Goal: Task Accomplishment & Management: Manage account settings

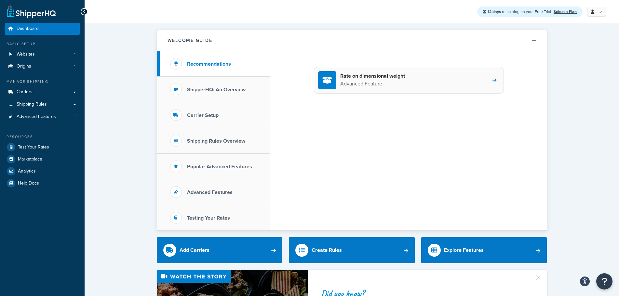
click at [495, 80] on icon at bounding box center [495, 80] width 4 height 5
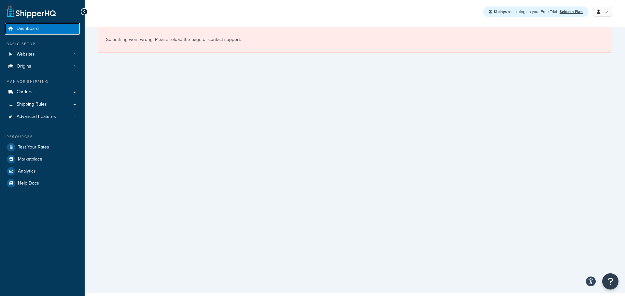
click at [36, 30] on span "Dashboard" at bounding box center [28, 29] width 22 height 6
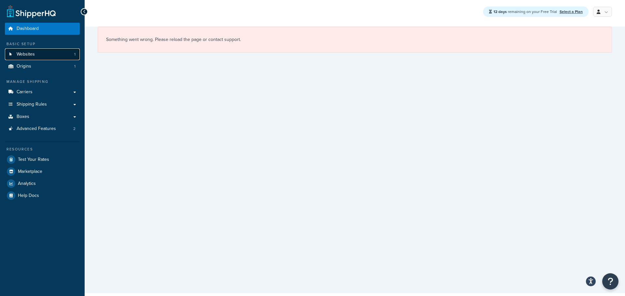
click at [26, 57] on span "Websites" at bounding box center [26, 55] width 18 height 6
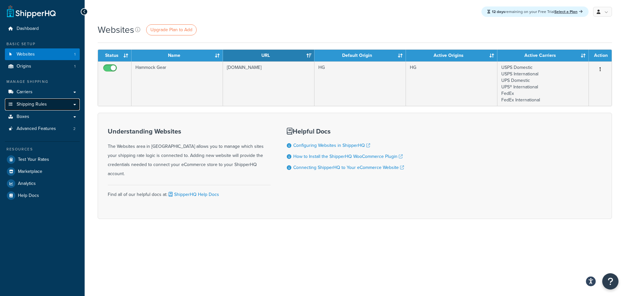
click at [35, 104] on span "Shipping Rules" at bounding box center [32, 105] width 30 height 6
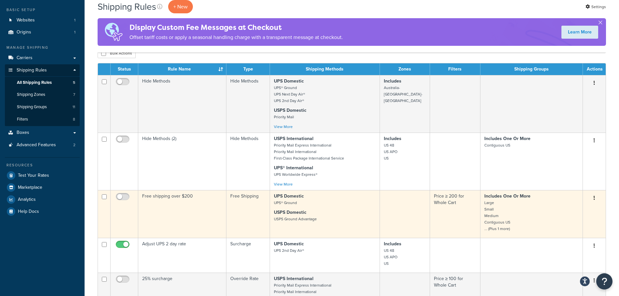
scroll to position [33, 0]
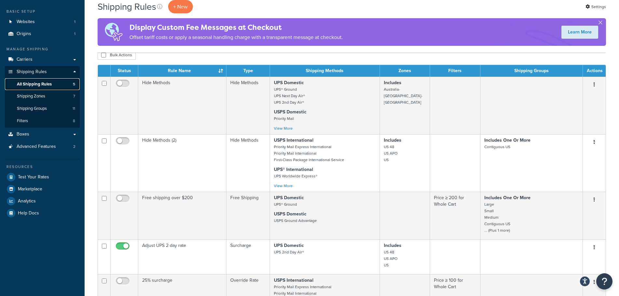
click at [45, 83] on span "All Shipping Rules" at bounding box center [34, 85] width 35 height 6
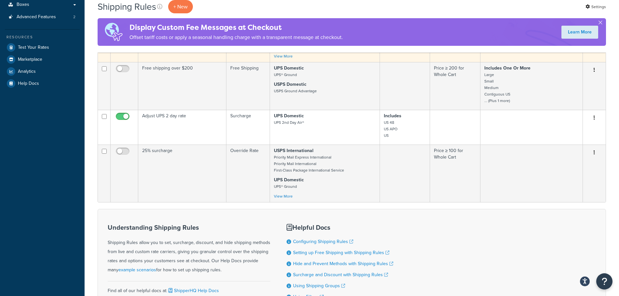
scroll to position [163, 0]
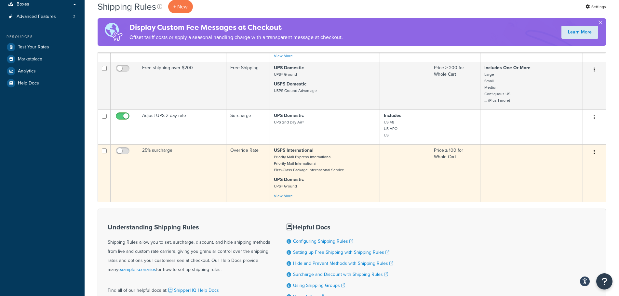
click at [341, 160] on p "USPS International Priority Mail Express International Priority Mail Internatio…" at bounding box center [325, 160] width 102 height 26
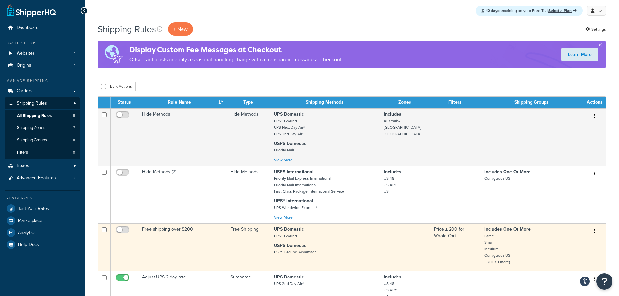
scroll to position [0, 0]
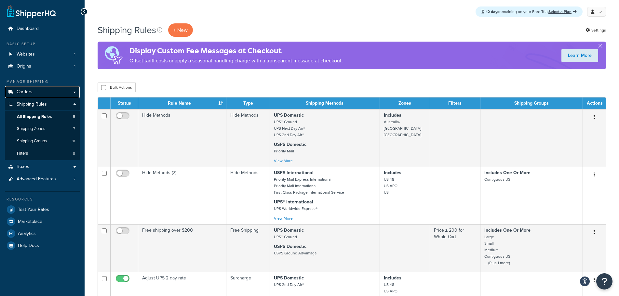
click at [25, 91] on span "Carriers" at bounding box center [25, 92] width 16 height 6
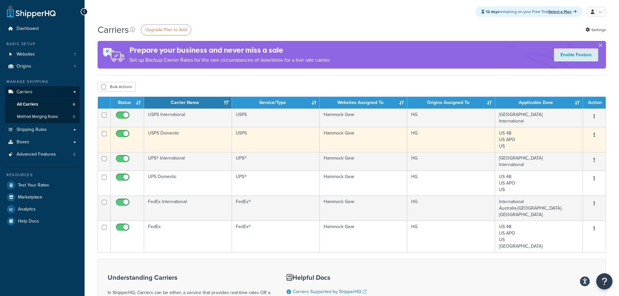
click at [594, 134] on icon "button" at bounding box center [594, 135] width 1 height 5
click at [561, 148] on link "Edit" at bounding box center [567, 148] width 51 height 13
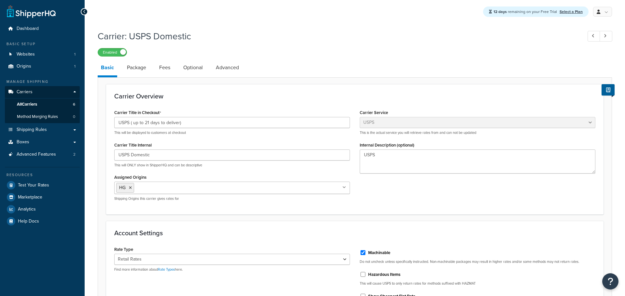
select select "usps"
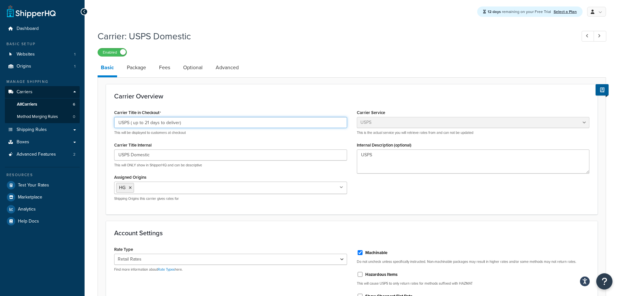
click at [195, 123] on input "USPS ( up to 21 days to deliver)" at bounding box center [230, 122] width 233 height 11
drag, startPoint x: 198, startPoint y: 124, endPoint x: 130, endPoint y: 128, distance: 68.4
click at [130, 128] on input "USPS ( up to 21 days to deliver)" at bounding box center [230, 122] width 233 height 11
type input "USPS"
click at [392, 197] on div "Carrier Title in Checkout USPS This will be displayed to customers at checkout …" at bounding box center [351, 157] width 485 height 98
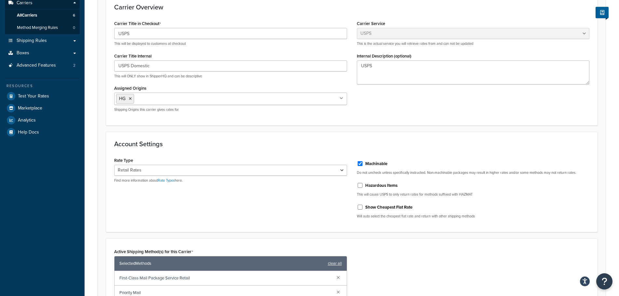
scroll to position [88, 0]
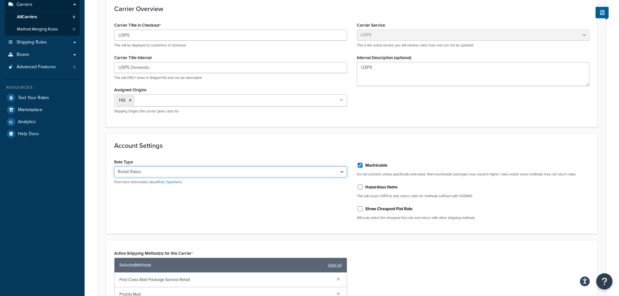
click at [342, 172] on select "Retail Rates Online Rates Commercial Plus" at bounding box center [230, 172] width 233 height 11
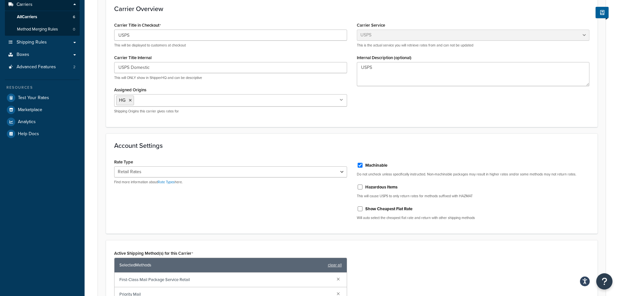
click at [354, 150] on div "Account Settings Rate Type Retail Rates Online Rates Commercial Plus Find more …" at bounding box center [352, 184] width 492 height 100
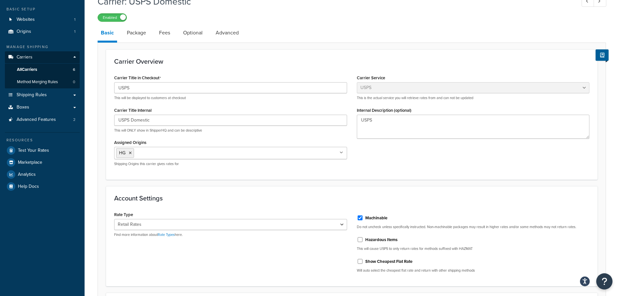
scroll to position [22, 0]
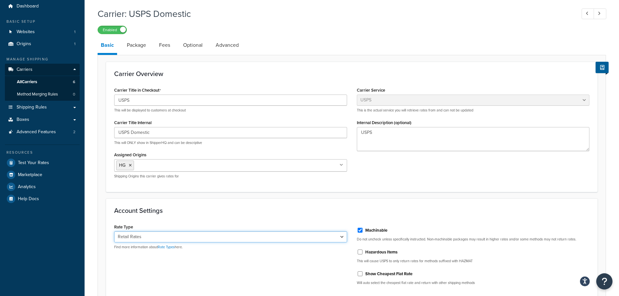
click at [341, 238] on select "Retail Rates Online Rates Commercial Plus" at bounding box center [230, 237] width 233 height 11
click at [367, 214] on h3 "Account Settings" at bounding box center [351, 210] width 475 height 7
click at [164, 45] on link "Fees" at bounding box center [165, 45] width 18 height 16
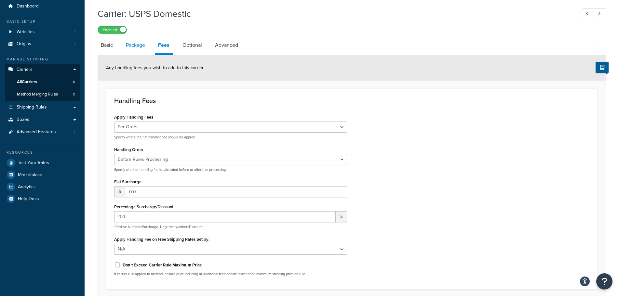
click at [140, 46] on link "Package" at bounding box center [136, 45] width 26 height 16
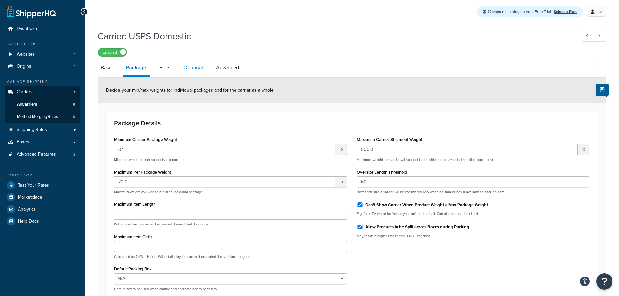
click at [192, 67] on link "Optional" at bounding box center [193, 68] width 26 height 16
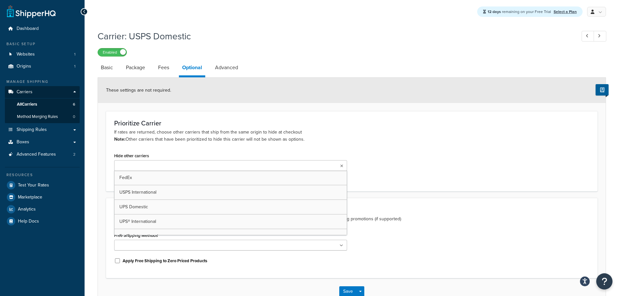
click at [341, 167] on icon at bounding box center [341, 166] width 3 height 4
click at [388, 160] on div "Hide other carriers FedEx USPS International UPS Domestic UPS® International Fe…" at bounding box center [351, 167] width 485 height 32
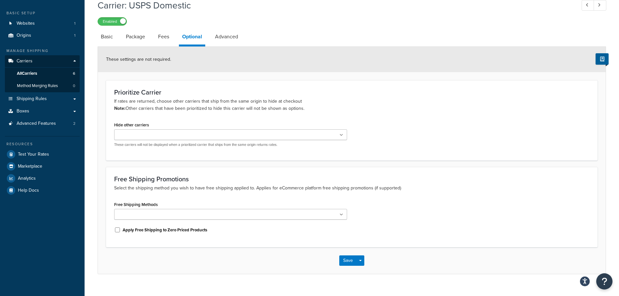
scroll to position [33, 0]
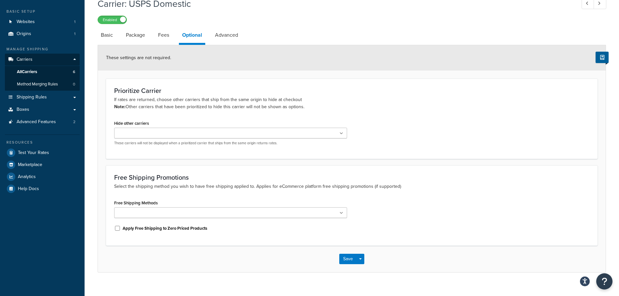
click at [342, 214] on icon at bounding box center [342, 214] width 4 height 4
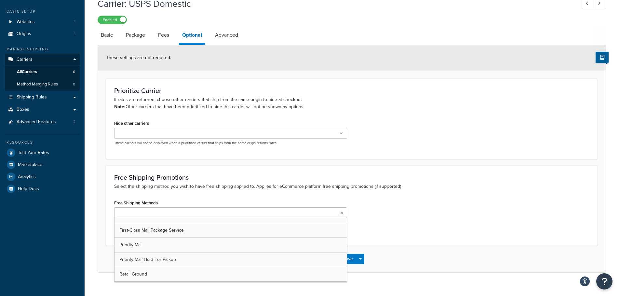
click at [382, 208] on div "Free Shipping Methods First-Class Mail Package Service Priority Mail Priority M…" at bounding box center [351, 217] width 485 height 39
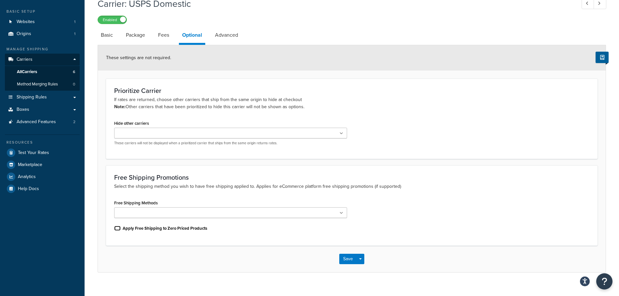
click at [118, 229] on input "Apply Free Shipping to Zero Priced Products" at bounding box center [117, 228] width 7 height 5
click at [117, 228] on input "Apply Free Shipping to Zero Priced Products" at bounding box center [117, 228] width 7 height 5
checkbox input "false"
click at [229, 35] on link "Advanced" at bounding box center [227, 35] width 30 height 16
select select "false"
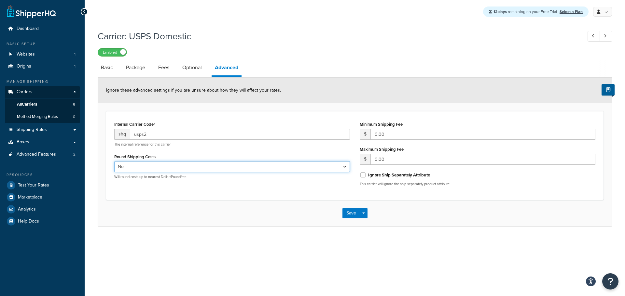
click at [345, 167] on select "Yes No" at bounding box center [232, 166] width 236 height 11
click at [131, 68] on link "Package" at bounding box center [136, 68] width 26 height 16
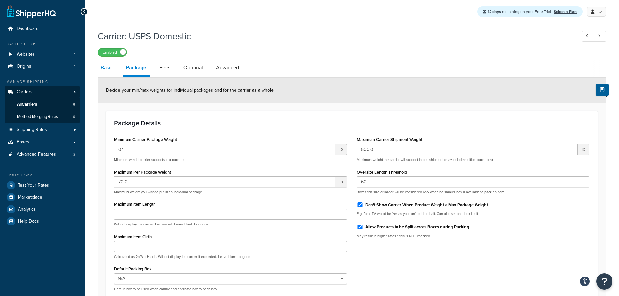
click at [109, 67] on link "Basic" at bounding box center [107, 68] width 19 height 16
select select "usps"
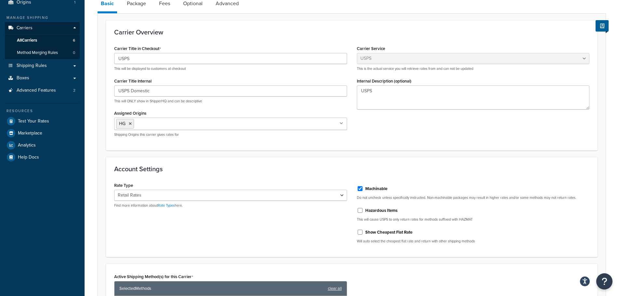
scroll to position [65, 0]
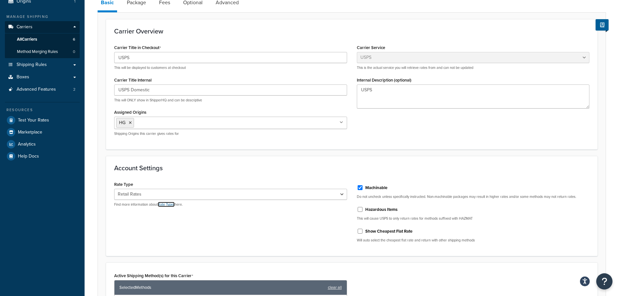
click at [170, 206] on link "Rate Types" at bounding box center [166, 204] width 17 height 5
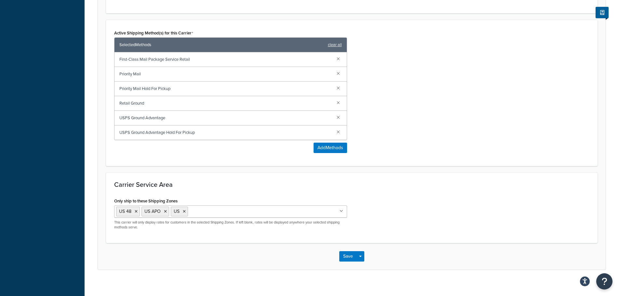
scroll to position [315, 0]
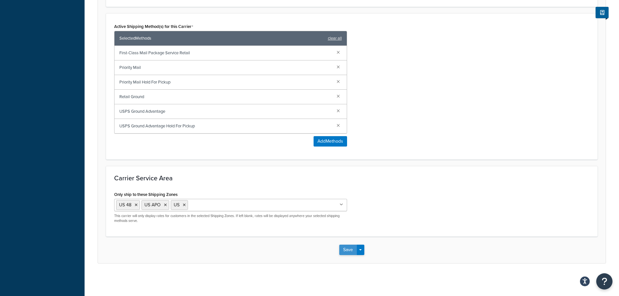
click at [346, 248] on button "Save" at bounding box center [348, 250] width 18 height 10
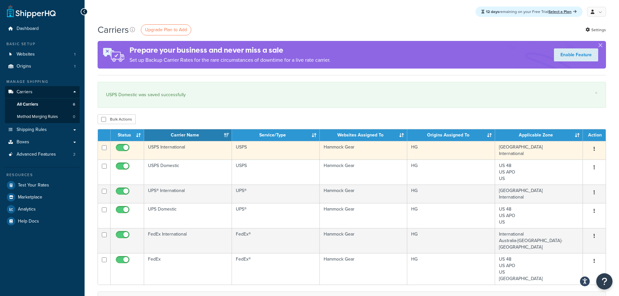
click at [594, 149] on icon "button" at bounding box center [594, 149] width 1 height 5
click at [558, 162] on link "Edit" at bounding box center [567, 162] width 51 height 13
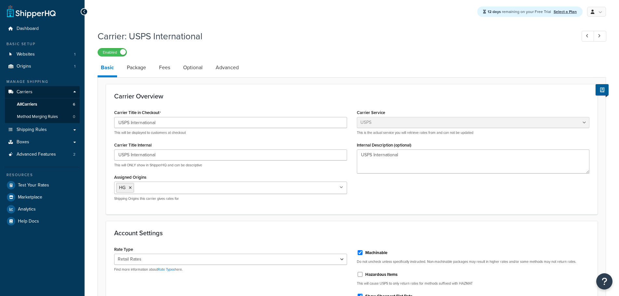
select select "usps"
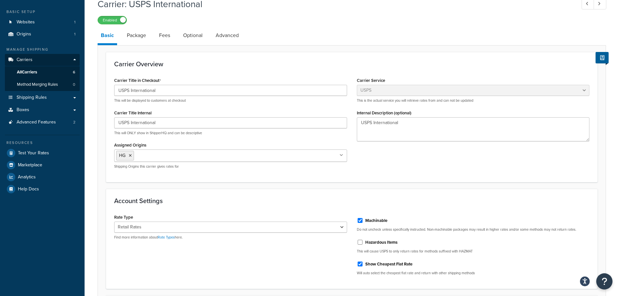
scroll to position [33, 0]
click at [36, 152] on span "Test Your Rates" at bounding box center [33, 153] width 31 height 6
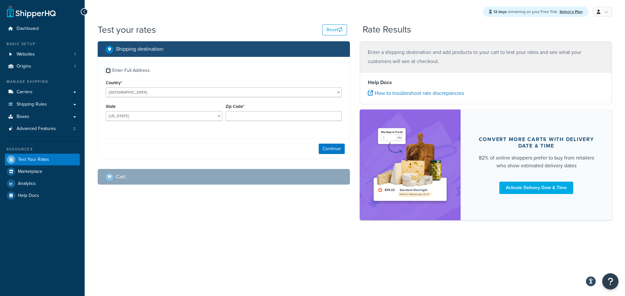
click at [109, 71] on input "Enter Full Address" at bounding box center [108, 70] width 5 height 5
checkbox input "true"
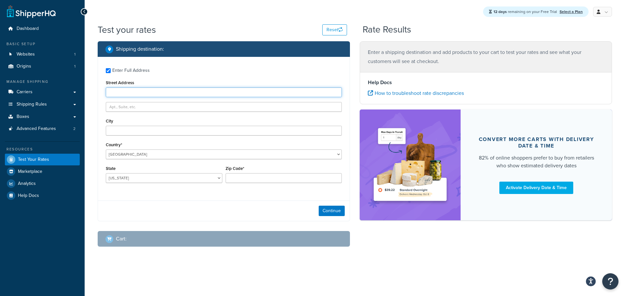
click at [141, 91] on input "Street Address" at bounding box center [224, 93] width 236 height 10
type input "23470 mouser rd"
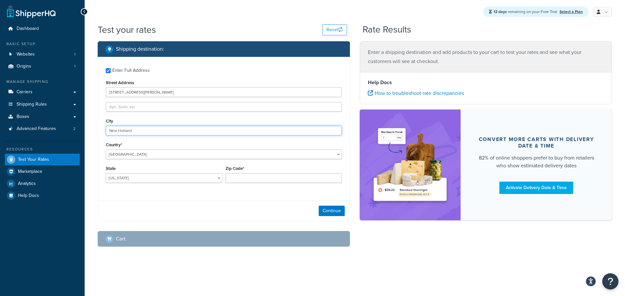
type input "New Holland"
select select "OH"
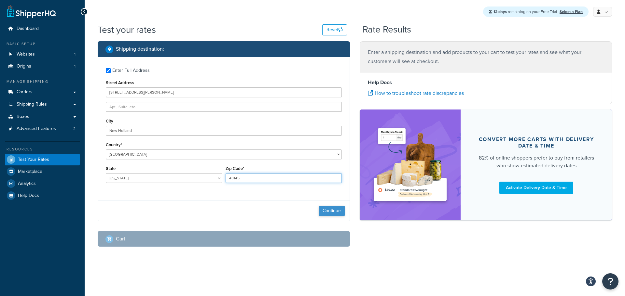
type input "43145"
click at [328, 212] on button "Continue" at bounding box center [332, 211] width 26 height 10
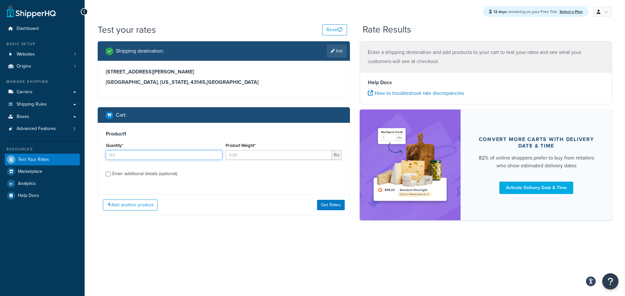
click at [204, 155] on input "Quantity*" at bounding box center [164, 155] width 116 height 10
type input "1"
click at [215, 155] on input "1" at bounding box center [164, 155] width 116 height 10
click at [325, 154] on input "1" at bounding box center [278, 155] width 106 height 10
type input "2"
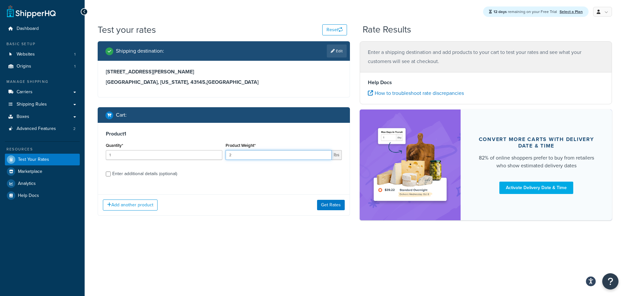
click at [325, 154] on input "2" at bounding box center [278, 155] width 106 height 10
click at [108, 173] on input "Enter additional details (optional)" at bounding box center [108, 174] width 5 height 5
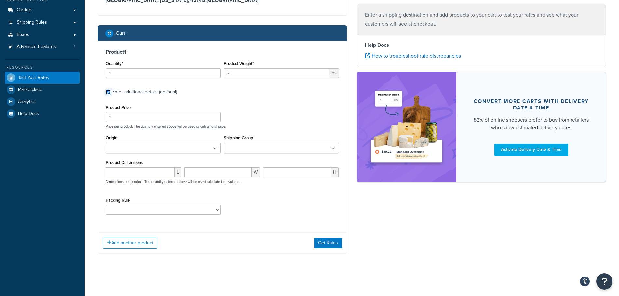
scroll to position [83, 0]
click at [108, 92] on input "Enter additional details (optional)" at bounding box center [108, 92] width 5 height 5
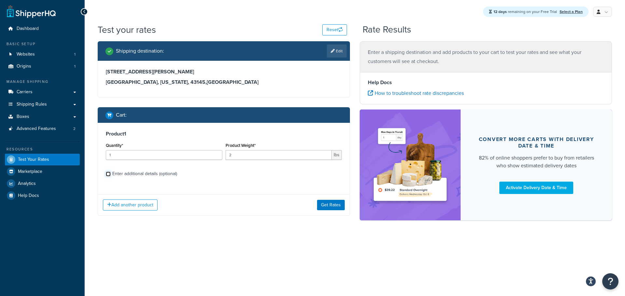
click at [107, 174] on input "Enter additional details (optional)" at bounding box center [108, 174] width 5 height 5
checkbox input "true"
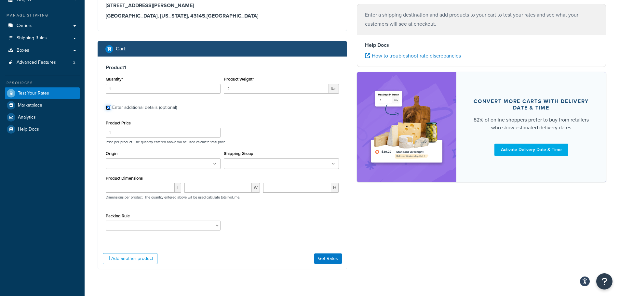
scroll to position [83, 0]
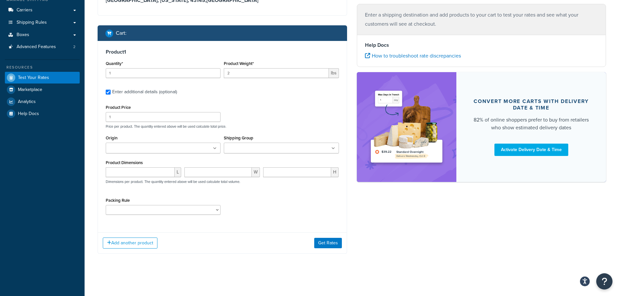
click at [215, 149] on icon at bounding box center [215, 149] width 4 height 4
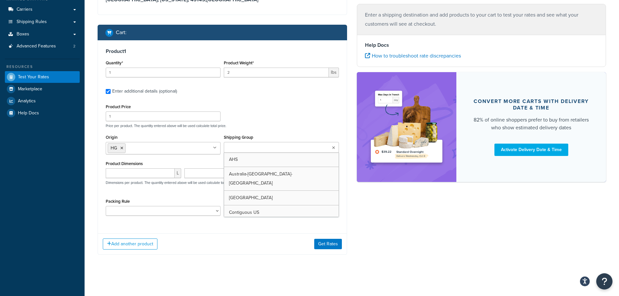
click at [246, 146] on input "Shipping Group" at bounding box center [255, 147] width 58 height 7
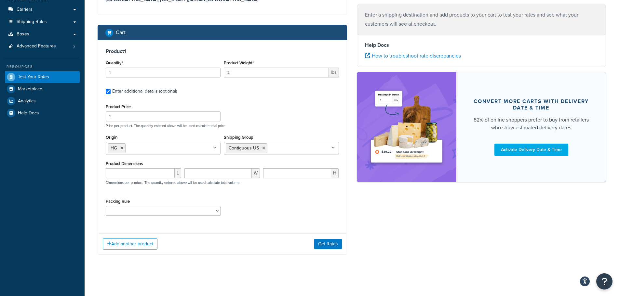
click at [258, 242] on div "Add another product Get Rates" at bounding box center [222, 244] width 249 height 21
click at [161, 172] on input "number" at bounding box center [140, 174] width 69 height 10
type input "12"
click at [198, 173] on input "number" at bounding box center [217, 174] width 67 height 10
type input "12"
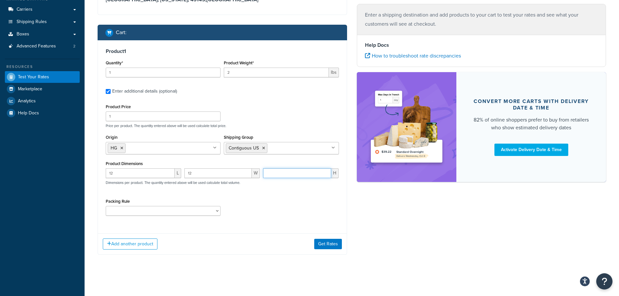
click at [302, 178] on input "number" at bounding box center [297, 174] width 68 height 10
type input "12"
click at [218, 212] on select "large items" at bounding box center [163, 211] width 115 height 10
select select "86381"
click at [106, 207] on select "large items" at bounding box center [163, 211] width 115 height 10
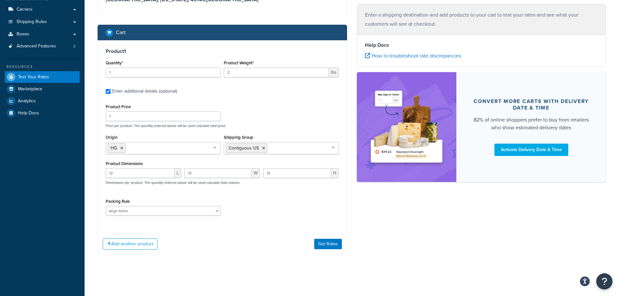
click at [244, 205] on div "Packing Rule large items" at bounding box center [222, 209] width 237 height 24
click at [216, 212] on select "large items" at bounding box center [163, 211] width 115 height 10
select select
click at [106, 207] on select "large items" at bounding box center [163, 211] width 115 height 10
click at [272, 194] on div "Product Price 1 Price per product. The quantity entered above will be used calc…" at bounding box center [222, 161] width 233 height 118
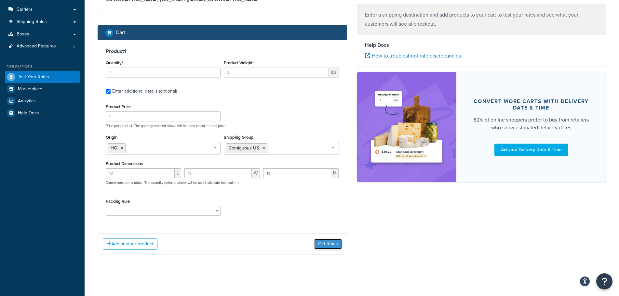
click at [329, 244] on button "Get Rates" at bounding box center [328, 244] width 28 height 10
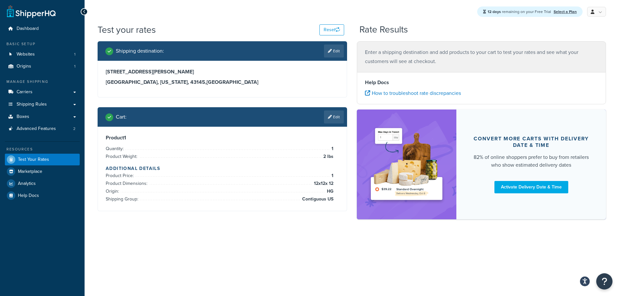
scroll to position [0, 0]
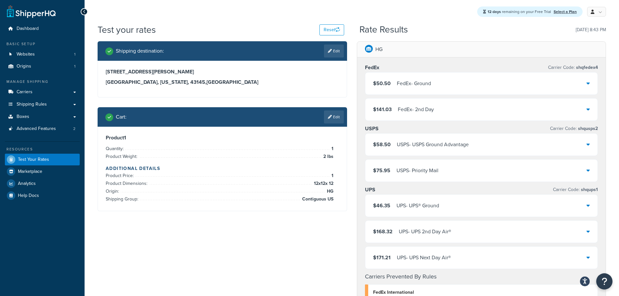
click at [589, 145] on icon at bounding box center [588, 144] width 3 height 5
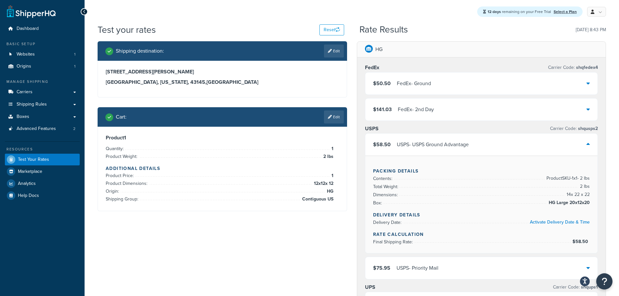
click at [586, 145] on div "$58.50 USPS - USPS Ground Advantage" at bounding box center [481, 145] width 233 height 22
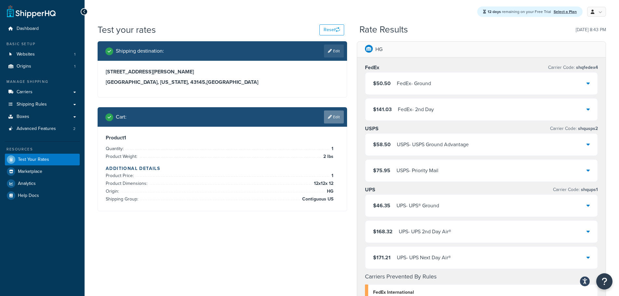
click at [332, 119] on link "Edit" at bounding box center [334, 117] width 20 height 13
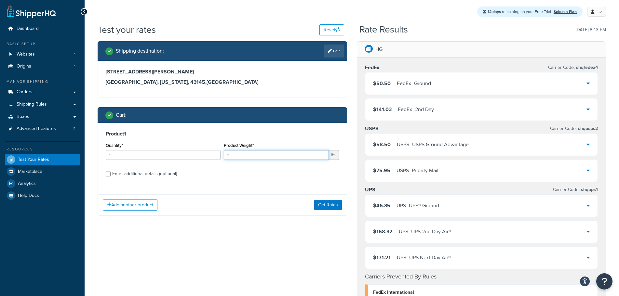
click at [322, 156] on input "1" at bounding box center [276, 155] width 105 height 10
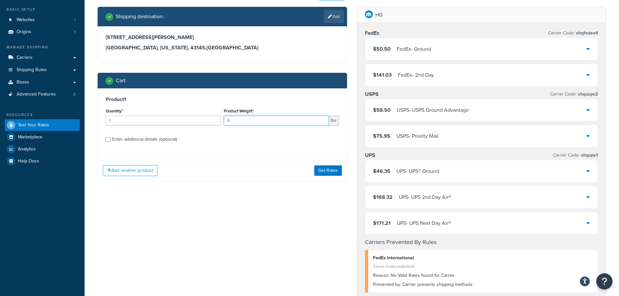
scroll to position [65, 0]
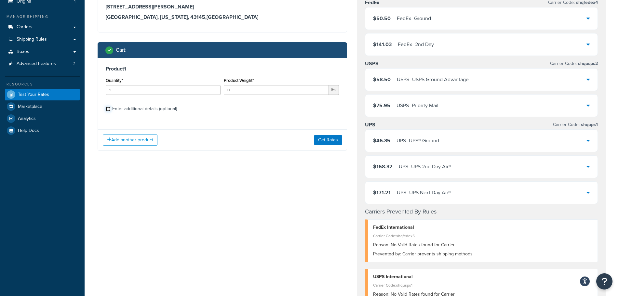
click at [108, 108] on div "Product 1 Quantity* 1 Product Weight* 0 lbs Enter additional details (optional)" at bounding box center [222, 91] width 249 height 67
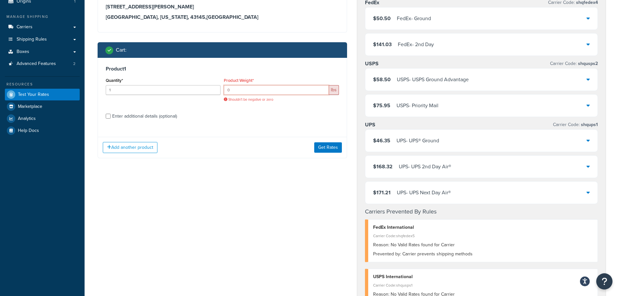
drag, startPoint x: 252, startPoint y: 89, endPoint x: 235, endPoint y: 89, distance: 16.6
click at [249, 89] on input "0" at bounding box center [276, 90] width 105 height 10
drag, startPoint x: 235, startPoint y: 89, endPoint x: 224, endPoint y: 92, distance: 11.6
click at [224, 92] on div "Product Weight* 0 lbs Shouldn't be negative or zero" at bounding box center [281, 91] width 118 height 31
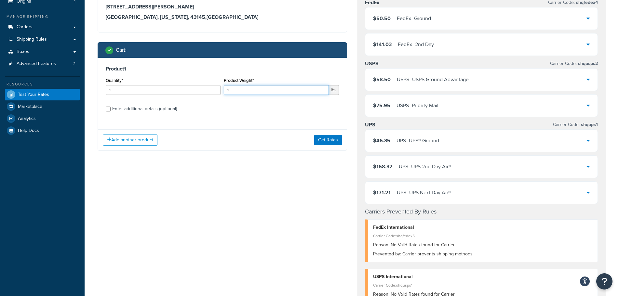
type input "1"
click at [108, 110] on input "Enter additional details (optional)" at bounding box center [108, 109] width 5 height 5
checkbox input "true"
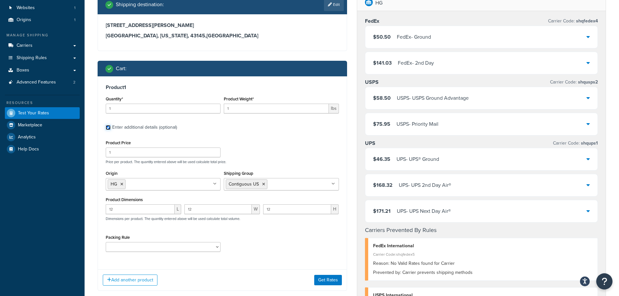
scroll to position [0, 0]
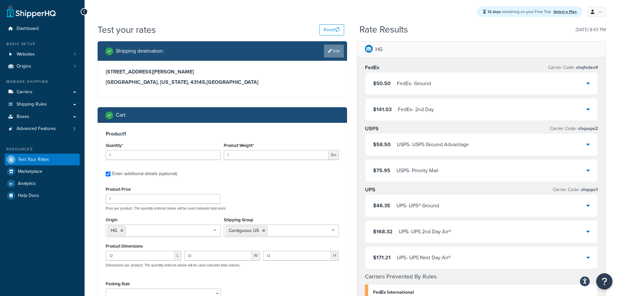
click at [334, 51] on link "Edit" at bounding box center [334, 51] width 20 height 13
select select "OH"
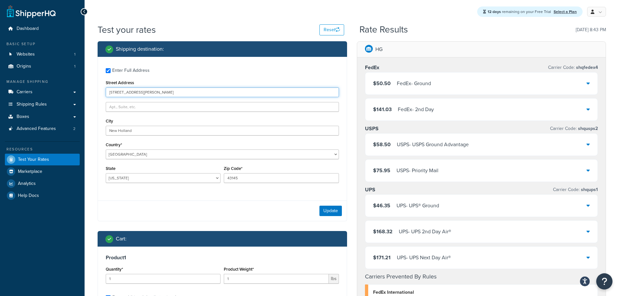
drag, startPoint x: 149, startPoint y: 91, endPoint x: 87, endPoint y: 92, distance: 61.8
paste input "Clint Hoff 4416 E HOLLAND AVE FRESNO, CA 93726-2627"
drag, startPoint x: 128, startPoint y: 92, endPoint x: 114, endPoint y: 92, distance: 14.3
click at [114, 92] on input "Clint Hoff 4416 E HOLLAND AVE FRESNO, CA 93726-2627" at bounding box center [222, 93] width 233 height 10
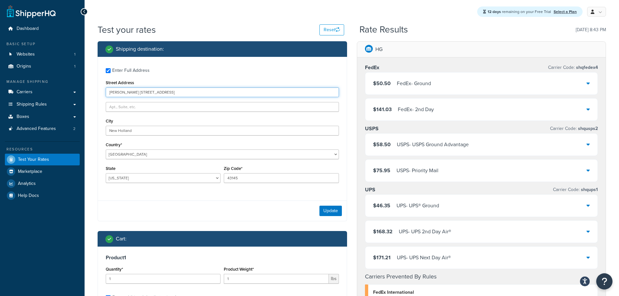
click at [129, 92] on input "Clint Hoff 4416 E HOLLAND AVE FRESNO, CA 93726-2627" at bounding box center [222, 93] width 233 height 10
drag, startPoint x: 127, startPoint y: 92, endPoint x: 89, endPoint y: 92, distance: 37.4
drag, startPoint x: 212, startPoint y: 93, endPoint x: 147, endPoint y: 94, distance: 65.1
click at [147, 94] on input "4416 E HOLLAND AVE FRESNO, CA 93726-2627" at bounding box center [222, 93] width 233 height 10
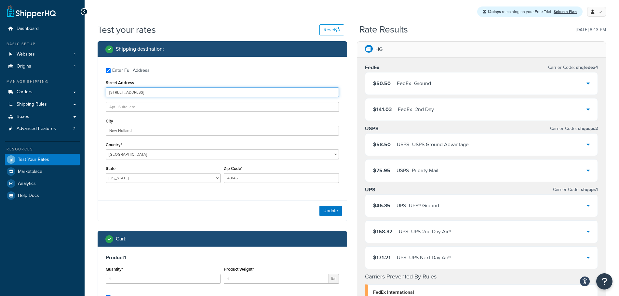
type input "4416 E HOLLAND AVE"
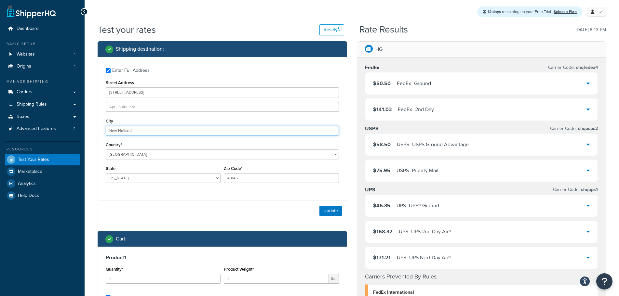
click at [142, 130] on input "New Holland" at bounding box center [222, 131] width 233 height 10
drag, startPoint x: 144, startPoint y: 130, endPoint x: 97, endPoint y: 132, distance: 47.2
click at [101, 132] on div "Enter Full Address Street Address 4416 E HOLLAND AVE City New Holland Country* …" at bounding box center [222, 126] width 249 height 139
paste input "Clint Hoff 4416 E HOLLAND AVE FRESNO, CA 93726-2627"
drag, startPoint x: 221, startPoint y: 131, endPoint x: 188, endPoint y: 132, distance: 32.9
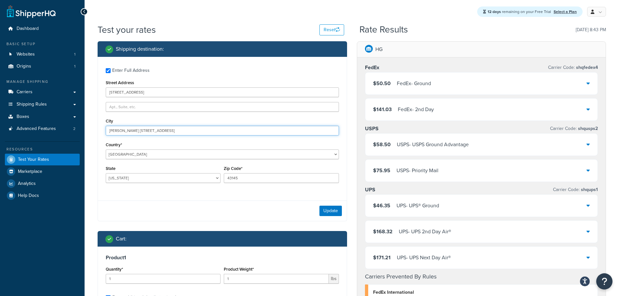
click at [188, 132] on input "Clint Hoff 4416 E HOLLAND AVE FRESNO, CA 93726-2627" at bounding box center [222, 131] width 233 height 10
type input "Clint Hoff 4416 E HOLLAND AVE FRESNO, CA 93726-2627"
drag, startPoint x: 251, startPoint y: 178, endPoint x: 248, endPoint y: 179, distance: 3.3
click at [250, 179] on input "43145" at bounding box center [281, 178] width 115 height 10
drag, startPoint x: 248, startPoint y: 179, endPoint x: 213, endPoint y: 179, distance: 35.1
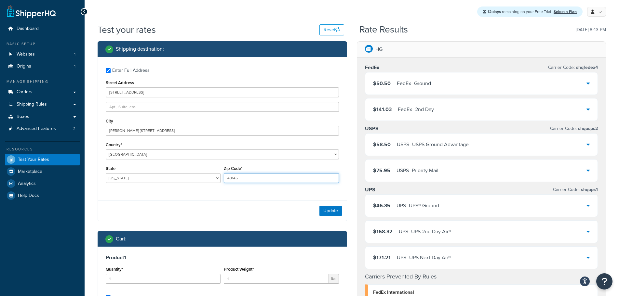
click at [213, 179] on div "State Alabama Alaska American Samoa Arizona Arkansas Armed Forces Americas Arme…" at bounding box center [222, 176] width 237 height 24
paste input "93726-2627"
type input "93726-2627"
drag, startPoint x: 216, startPoint y: 132, endPoint x: 180, endPoint y: 134, distance: 35.8
click at [180, 134] on input "Clint Hoff 4416 E HOLLAND AVE FRESNO, CA 93726-2627" at bounding box center [222, 131] width 233 height 10
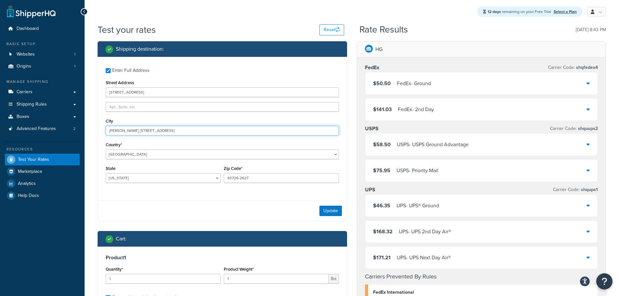
drag, startPoint x: 166, startPoint y: 132, endPoint x: 93, endPoint y: 132, distance: 72.9
type input "FRESNO"
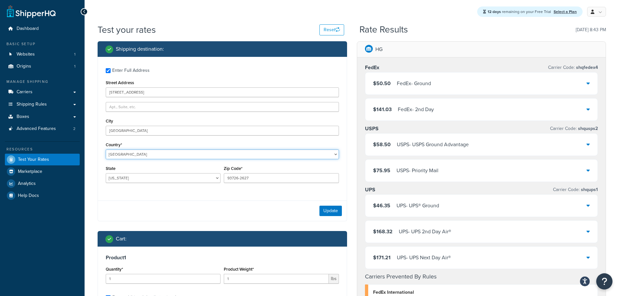
click at [136, 156] on select "United States United Kingdom Afghanistan Åland Islands Albania Algeria American…" at bounding box center [222, 155] width 233 height 10
click at [106, 150] on select "United States United Kingdom Afghanistan Åland Islands Albania Algeria American…" at bounding box center [222, 155] width 233 height 10
click at [143, 179] on select "Alabama Alaska American Samoa Arizona Arkansas Armed Forces Americas Armed Forc…" at bounding box center [163, 178] width 115 height 10
select select "CA"
click at [106, 174] on select "Alabama Alaska American Samoa Arizona Arkansas Armed Forces Americas Armed Forc…" at bounding box center [163, 178] width 115 height 10
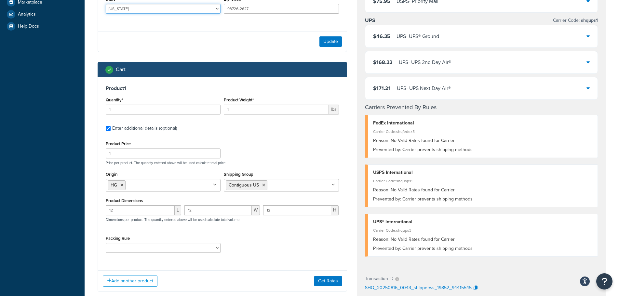
scroll to position [195, 0]
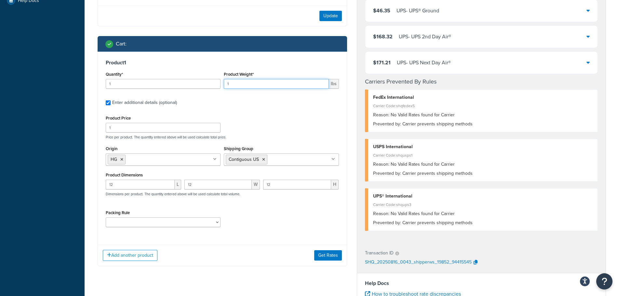
drag, startPoint x: 232, startPoint y: 85, endPoint x: 219, endPoint y: 85, distance: 13.0
click at [219, 85] on div "Quantity* 1 Product Weight* 1 lbs" at bounding box center [222, 82] width 237 height 24
click at [314, 84] on input "1" at bounding box center [276, 84] width 105 height 10
drag, startPoint x: 239, startPoint y: 85, endPoint x: 223, endPoint y: 85, distance: 16.9
click at [223, 85] on div "Product Weight* 1 lbs" at bounding box center [281, 82] width 118 height 24
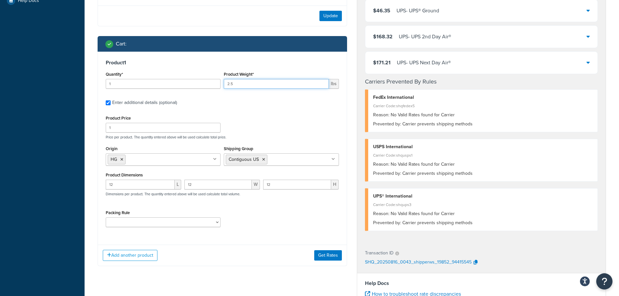
type input "2.5"
click at [245, 107] on label "Enter additional details (optional)" at bounding box center [225, 102] width 227 height 10
click at [111, 105] on input "Enter additional details (optional)" at bounding box center [108, 103] width 5 height 5
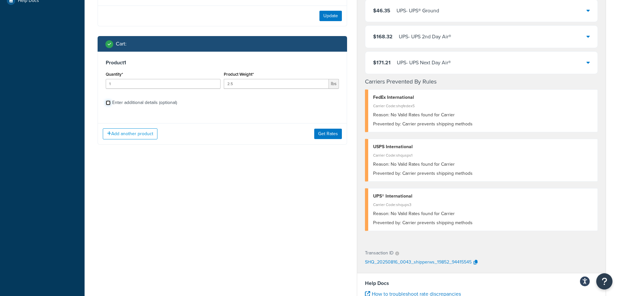
click at [106, 105] on input "Enter additional details (optional)" at bounding box center [108, 103] width 5 height 5
checkbox input "true"
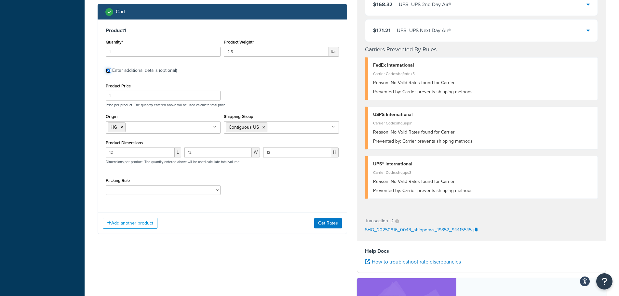
scroll to position [228, 0]
click at [287, 153] on input "12" at bounding box center [297, 152] width 68 height 10
drag, startPoint x: 276, startPoint y: 153, endPoint x: 265, endPoint y: 155, distance: 10.9
click at [265, 155] on input "12" at bounding box center [297, 152] width 68 height 10
type input "10"
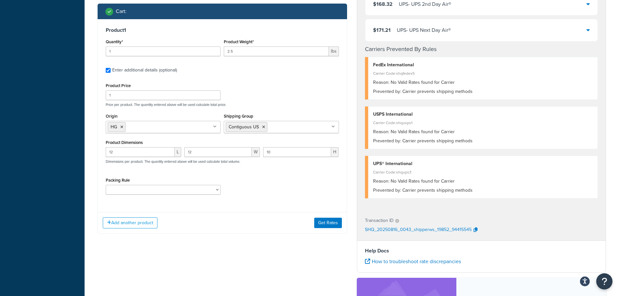
click at [276, 184] on div "Packing Rule large items" at bounding box center [222, 188] width 237 height 24
click at [220, 193] on select "large items" at bounding box center [163, 190] width 115 height 10
click at [266, 214] on div "Add another product Get Rates" at bounding box center [222, 222] width 249 height 21
click at [327, 226] on button "Get Rates" at bounding box center [328, 223] width 28 height 10
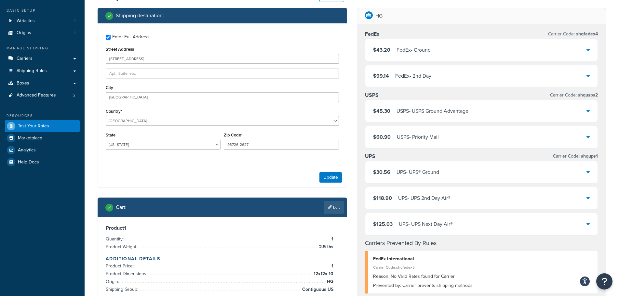
scroll to position [33, 0]
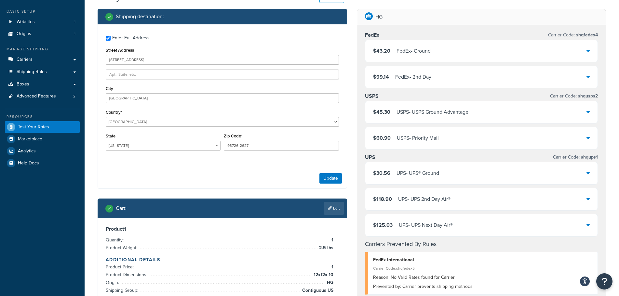
click at [214, 174] on div "Update" at bounding box center [222, 178] width 249 height 20
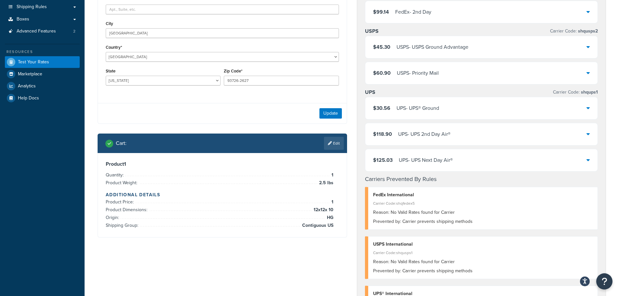
scroll to position [130, 0]
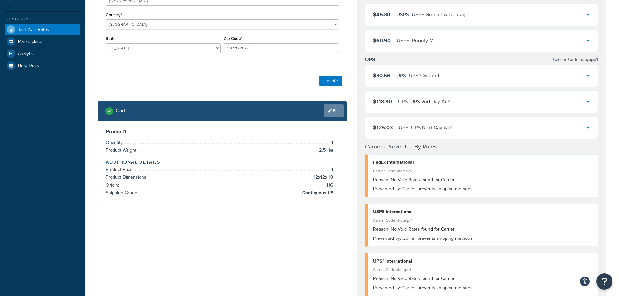
click at [335, 110] on link "Edit" at bounding box center [334, 110] width 20 height 13
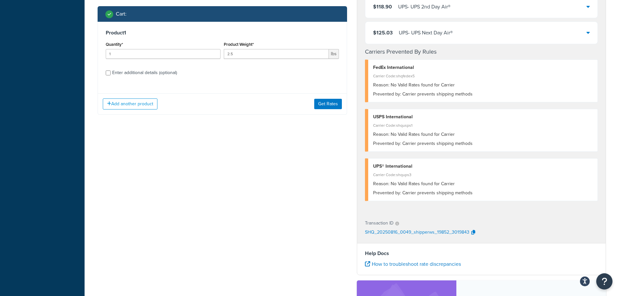
scroll to position [228, 0]
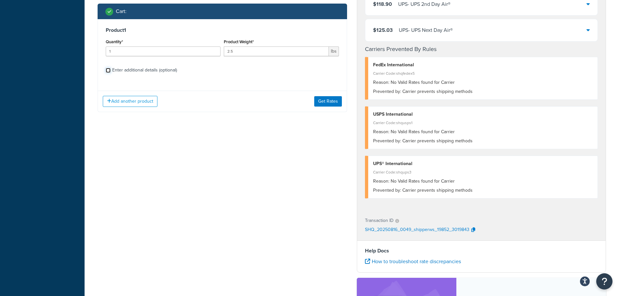
click at [108, 72] on input "Enter additional details (optional)" at bounding box center [108, 70] width 5 height 5
checkbox input "true"
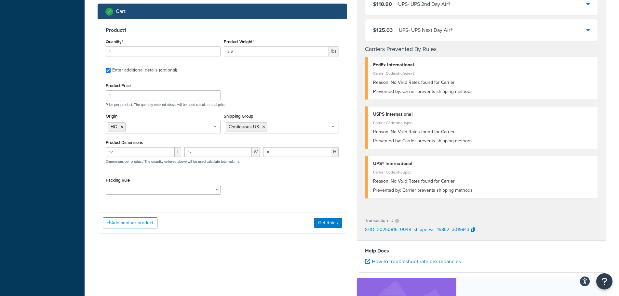
click at [335, 129] on icon at bounding box center [334, 127] width 4 height 4
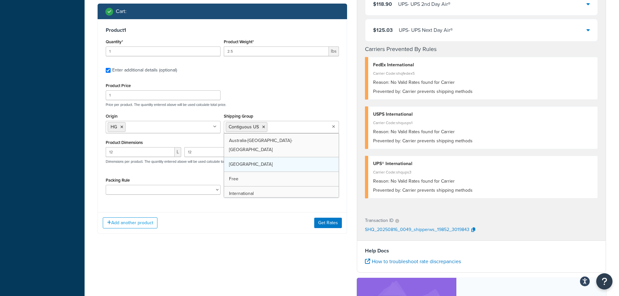
scroll to position [65, 0]
click at [263, 127] on icon at bounding box center [263, 127] width 3 height 4
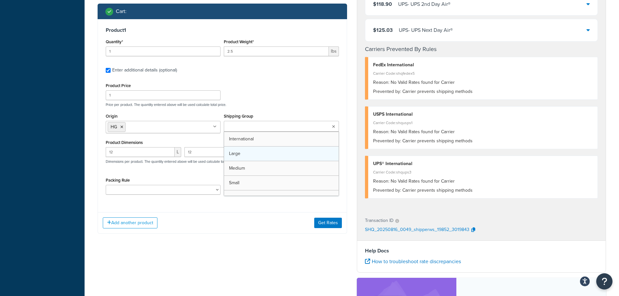
scroll to position [67, 0]
click at [254, 225] on div "Add another product Get Rates" at bounding box center [222, 222] width 249 height 21
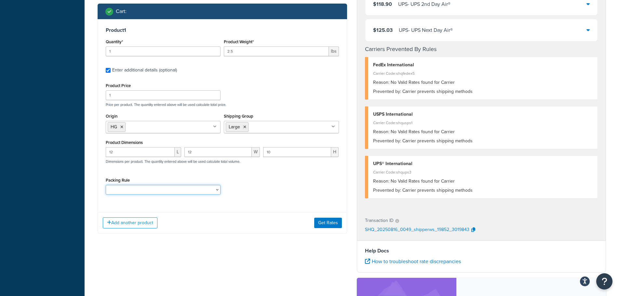
click at [218, 191] on select "large items" at bounding box center [163, 190] width 115 height 10
select select "86381"
click at [106, 186] on select "large items" at bounding box center [163, 190] width 115 height 10
click at [317, 222] on button "Get Rates" at bounding box center [328, 223] width 28 height 10
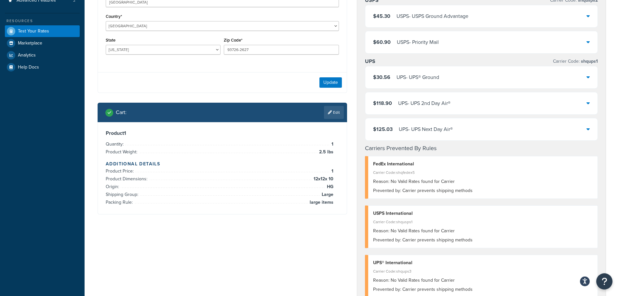
scroll to position [130, 0]
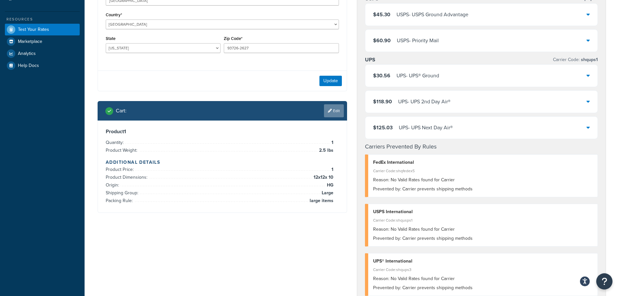
click at [337, 111] on link "Edit" at bounding box center [334, 110] width 20 height 13
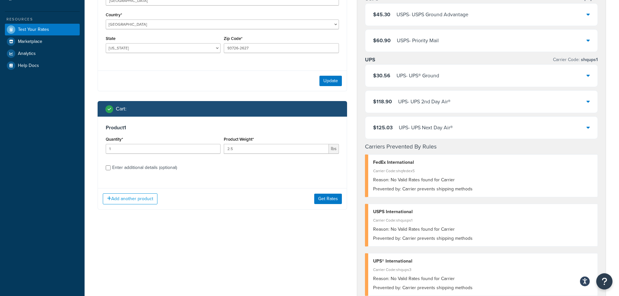
scroll to position [163, 0]
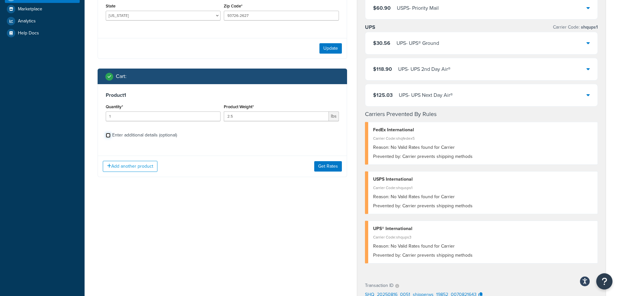
click at [107, 136] on input "Enter additional details (optional)" at bounding box center [108, 135] width 5 height 5
checkbox input "true"
select select "86381"
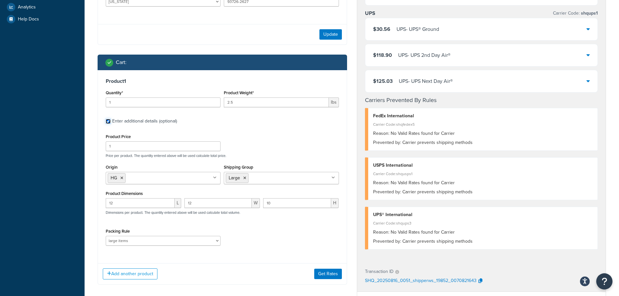
scroll to position [195, 0]
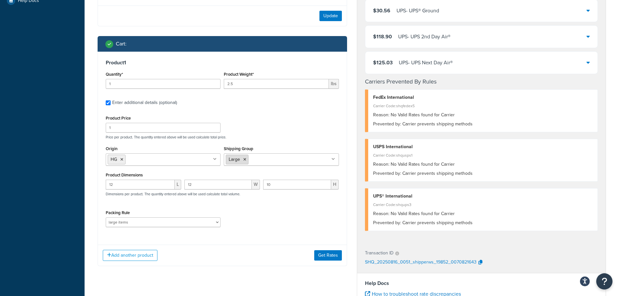
click at [245, 162] on icon at bounding box center [244, 160] width 3 height 4
click at [300, 123] on div "Product Price 1 Price per product. The quantity entered above will be used calc…" at bounding box center [222, 127] width 237 height 26
click at [215, 222] on select "large items" at bounding box center [163, 223] width 115 height 10
select select
click at [106, 219] on select "large items" at bounding box center [163, 223] width 115 height 10
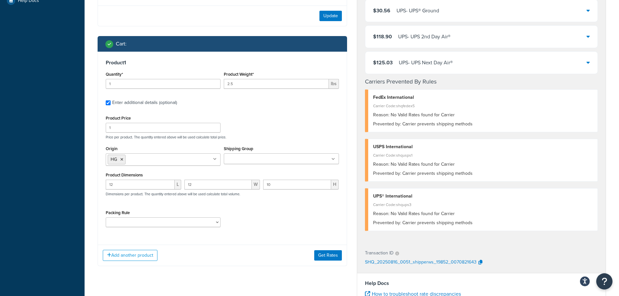
click at [263, 213] on div "Packing Rule large items" at bounding box center [222, 221] width 237 height 24
click at [328, 255] on button "Get Rates" at bounding box center [328, 256] width 28 height 10
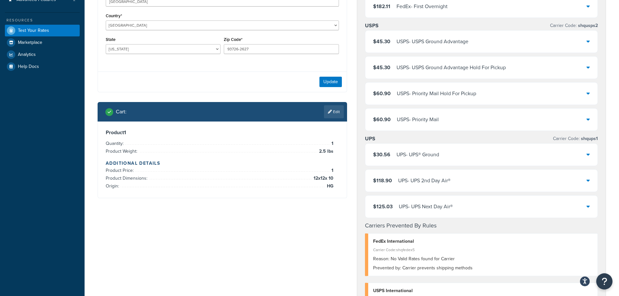
scroll to position [130, 0]
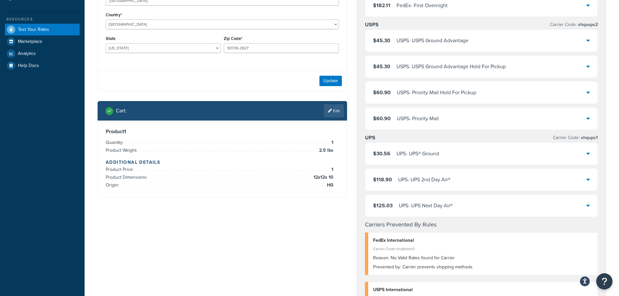
click at [333, 111] on link "Edit" at bounding box center [334, 110] width 20 height 13
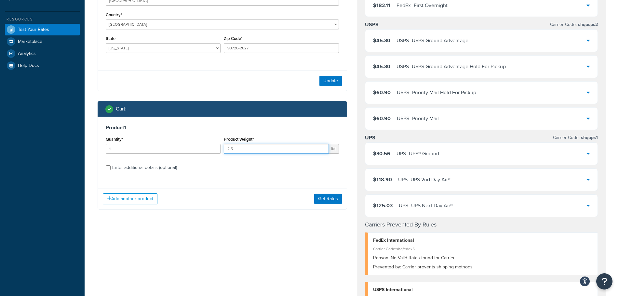
click at [262, 151] on input "2.5" at bounding box center [276, 149] width 105 height 10
click at [108, 169] on input "Enter additional details (optional)" at bounding box center [108, 168] width 5 height 5
checkbox input "true"
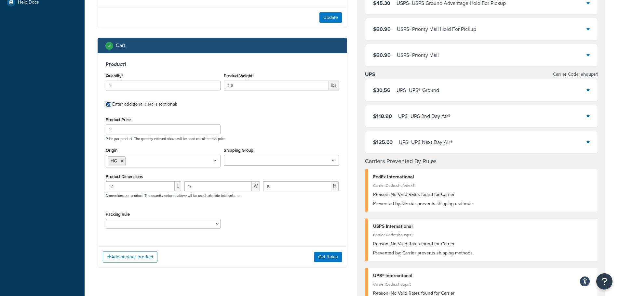
scroll to position [195, 0]
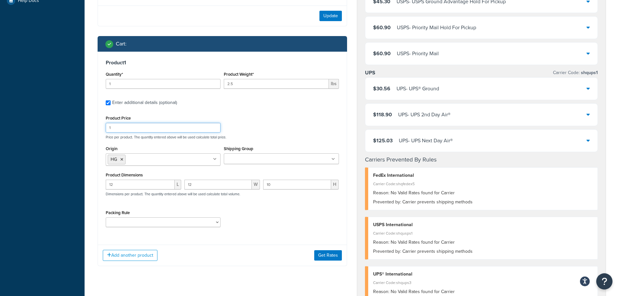
drag, startPoint x: 115, startPoint y: 128, endPoint x: 105, endPoint y: 129, distance: 9.5
click at [105, 129] on div "Product Price 1" at bounding box center [163, 123] width 118 height 19
type input "199"
click at [272, 108] on div "Product 1 Quantity* 1 Product Weight* 2.5 lbs Enter additional details (optiona…" at bounding box center [222, 146] width 249 height 188
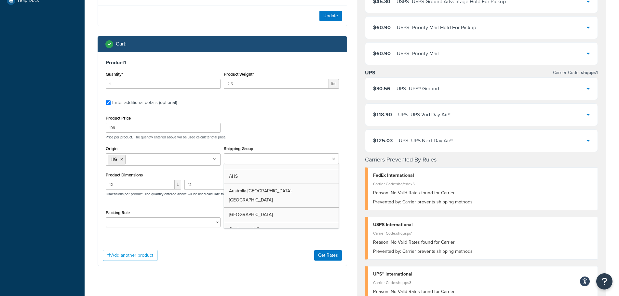
click at [264, 160] on input "Shipping Group" at bounding box center [255, 159] width 58 height 7
click at [248, 250] on div "Add another product Get Rates" at bounding box center [222, 255] width 249 height 21
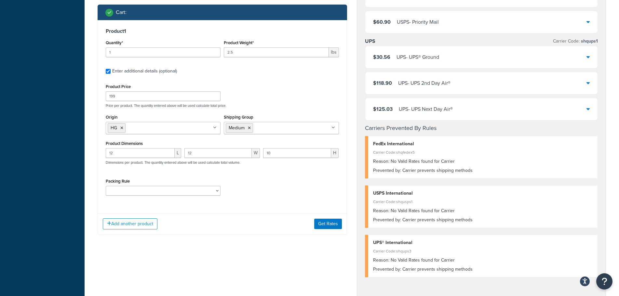
scroll to position [228, 0]
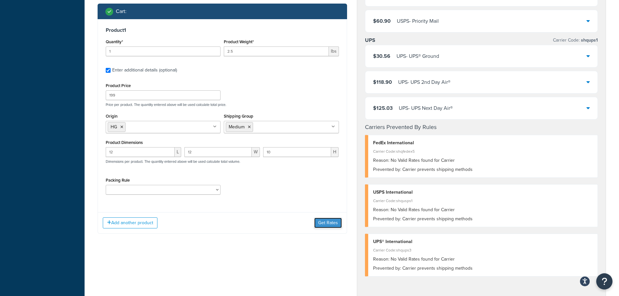
click at [328, 223] on button "Get Rates" at bounding box center [328, 223] width 28 height 10
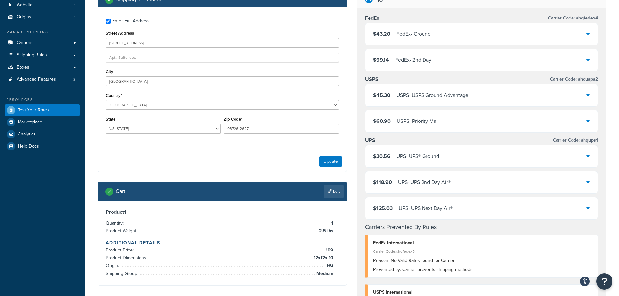
scroll to position [65, 0]
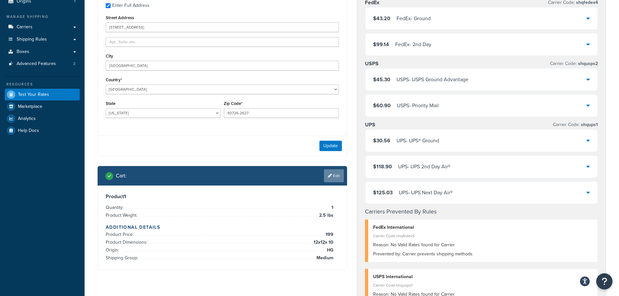
click at [335, 174] on link "Edit" at bounding box center [334, 176] width 20 height 13
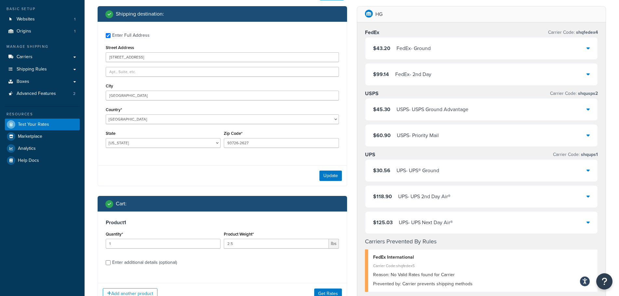
scroll to position [33, 0]
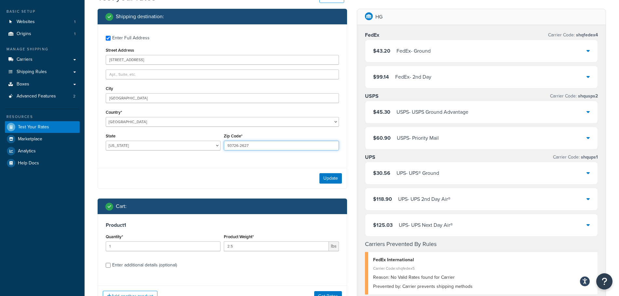
drag, startPoint x: 254, startPoint y: 147, endPoint x: 225, endPoint y: 149, distance: 29.4
click at [225, 149] on input "93726-2627" at bounding box center [281, 146] width 115 height 10
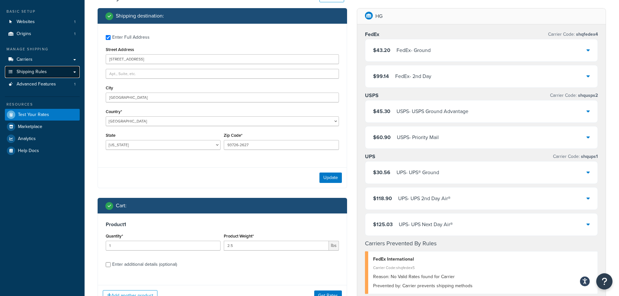
click at [33, 73] on span "Shipping Rules" at bounding box center [32, 72] width 30 height 6
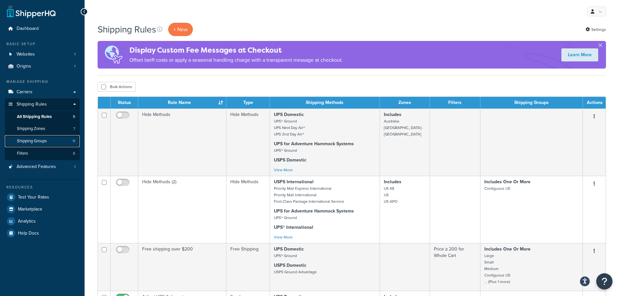
click at [38, 141] on span "Shipping Groups" at bounding box center [32, 142] width 30 height 6
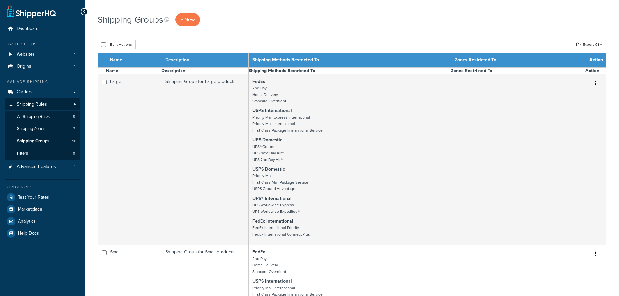
select select "15"
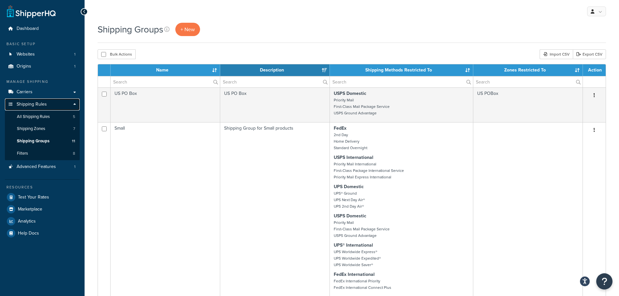
click at [40, 103] on span "Shipping Rules" at bounding box center [32, 105] width 30 height 6
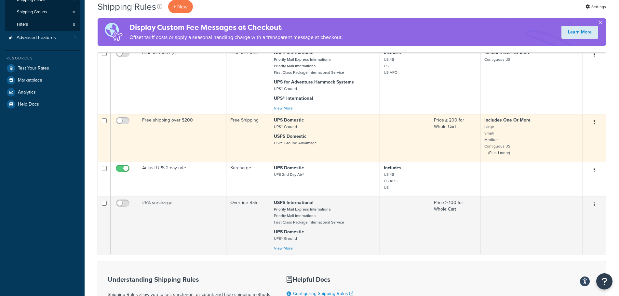
scroll to position [130, 0]
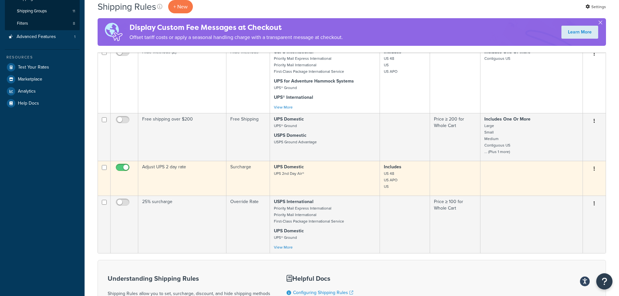
click at [595, 172] on button "button" at bounding box center [594, 169] width 9 height 10
click at [564, 185] on link "Edit" at bounding box center [572, 181] width 51 height 13
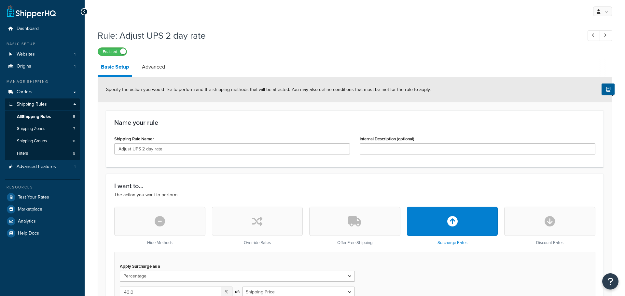
select select "PERCENTAGE"
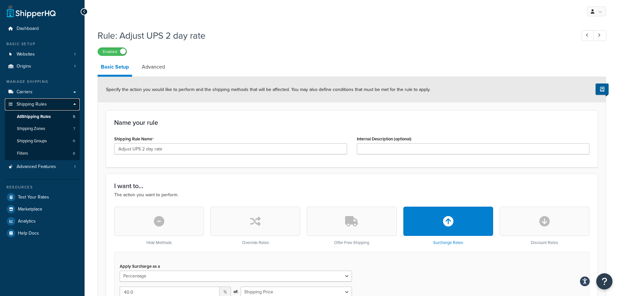
click at [32, 104] on span "Shipping Rules" at bounding box center [32, 105] width 30 height 6
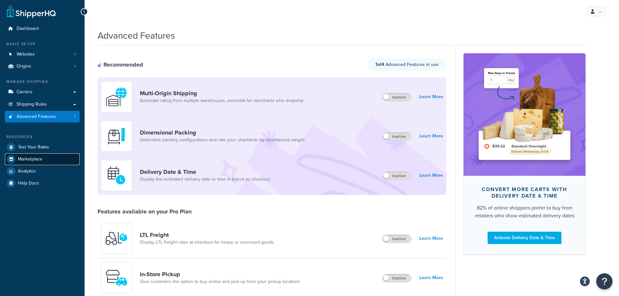
click at [35, 159] on span "Marketplace" at bounding box center [30, 160] width 24 height 6
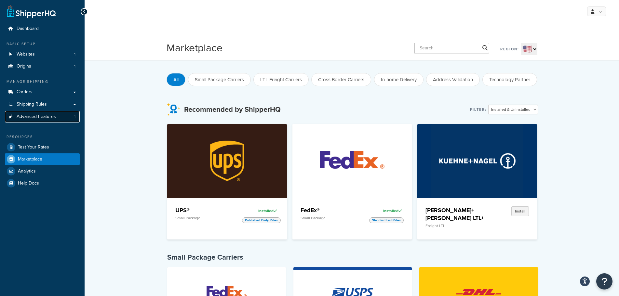
click at [46, 116] on span "Advanced Features" at bounding box center [36, 117] width 39 height 6
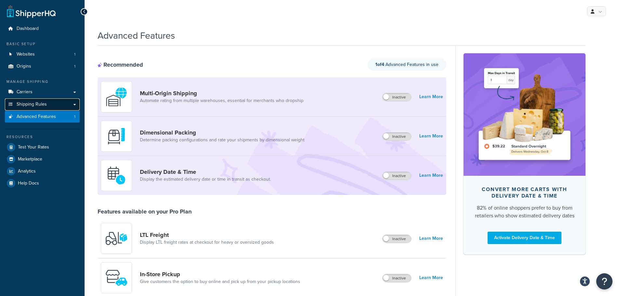
click at [33, 103] on span "Shipping Rules" at bounding box center [32, 105] width 30 height 6
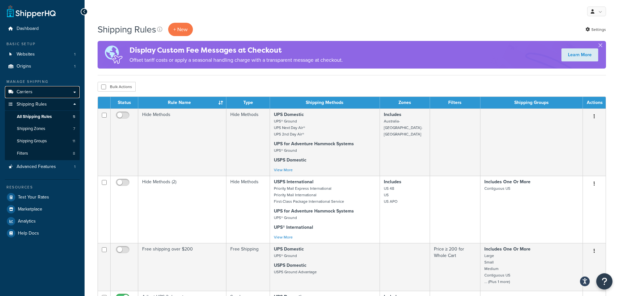
click at [32, 90] on span "Carriers" at bounding box center [25, 92] width 16 height 6
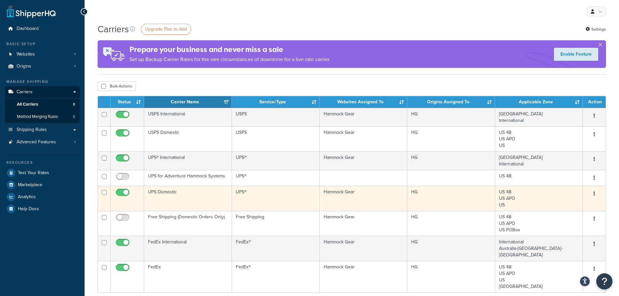
click at [595, 195] on icon "button" at bounding box center [594, 194] width 1 height 5
click at [559, 206] on link "Edit" at bounding box center [567, 207] width 51 height 13
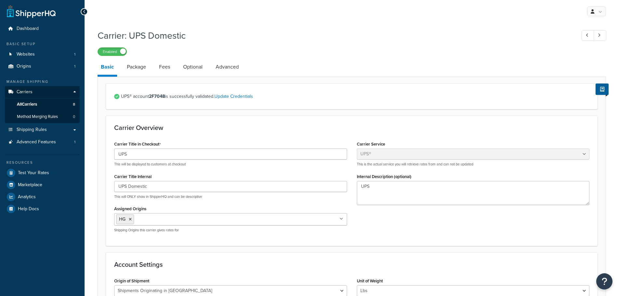
select select "ups"
select select "us"
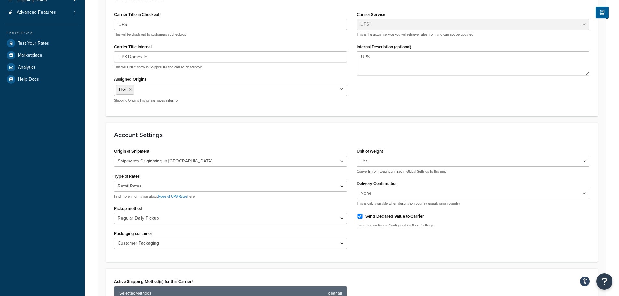
scroll to position [130, 0]
click at [343, 186] on select "Negotiated Rates (Rates Associated with Shipper Number) Daily Rates Retail Rate…" at bounding box center [230, 186] width 233 height 11
select select "00"
click at [114, 181] on select "Negotiated Rates (Rates Associated with Shipper Number) Daily Rates Retail Rate…" at bounding box center [230, 186] width 233 height 11
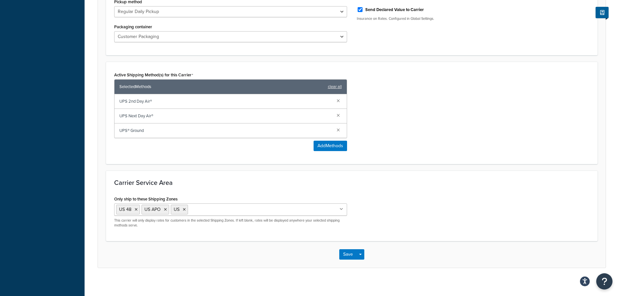
scroll to position [342, 0]
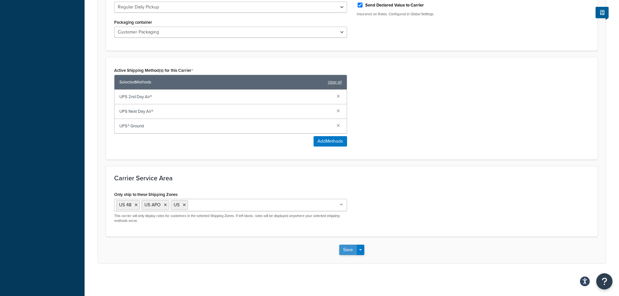
click at [346, 250] on button "Save" at bounding box center [348, 250] width 18 height 10
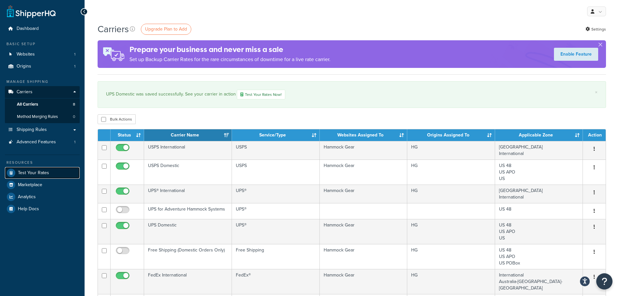
click at [35, 174] on span "Test Your Rates" at bounding box center [33, 174] width 31 height 6
click at [35, 173] on span "Test Your Rates" at bounding box center [33, 174] width 31 height 6
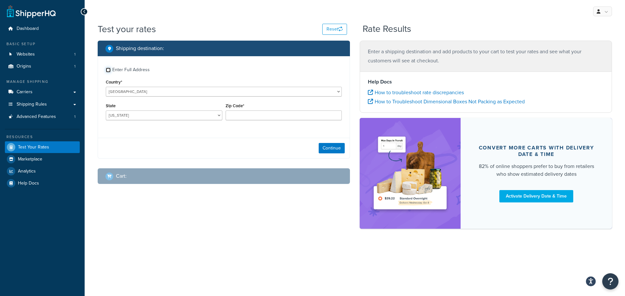
click at [108, 71] on input "Enter Full Address" at bounding box center [108, 70] width 5 height 5
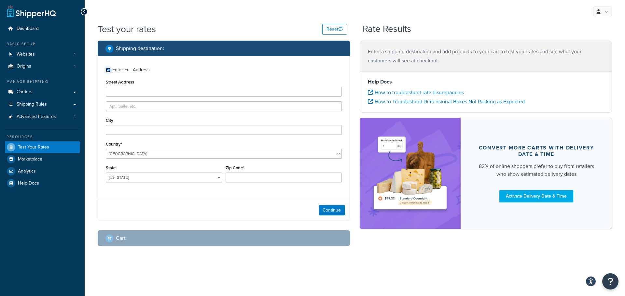
click at [108, 70] on input "Enter Full Address" at bounding box center [108, 70] width 5 height 5
checkbox input "false"
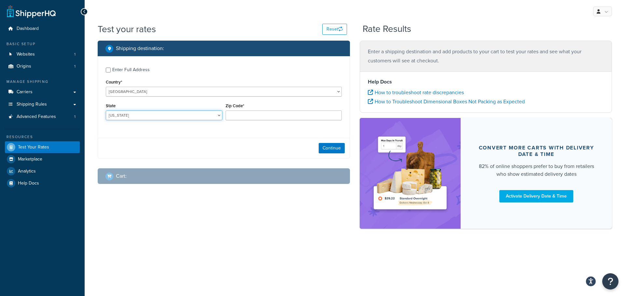
click at [219, 116] on select "[US_STATE] [US_STATE] [US_STATE] [US_STATE] [US_STATE] Armed Forces Americas Ar…" at bounding box center [164, 116] width 116 height 10
select select "CA"
click at [106, 111] on select "[US_STATE] [US_STATE] [US_STATE] [US_STATE] [US_STATE] Armed Forces Americas Ar…" at bounding box center [164, 116] width 116 height 10
click at [251, 112] on input "Zip Code*" at bounding box center [283, 116] width 116 height 10
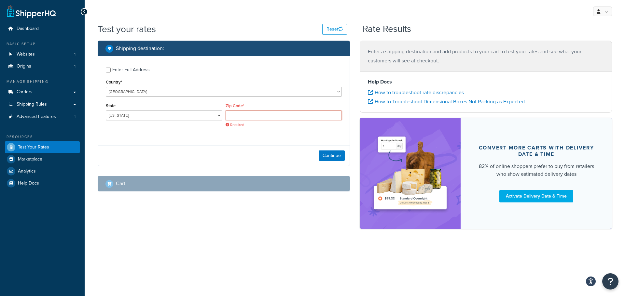
click at [242, 118] on input "Zip Code*" at bounding box center [283, 116] width 116 height 10
paste input "93726-2627"
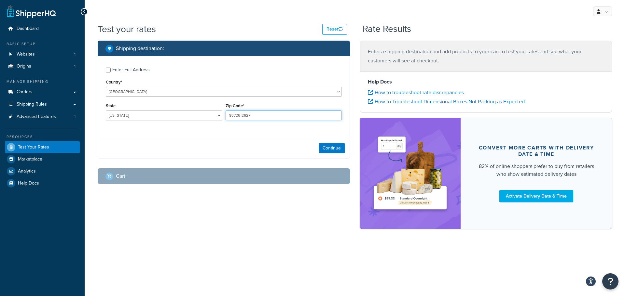
type input "93726-2627"
click at [236, 139] on div "Continue" at bounding box center [224, 148] width 252 height 20
click at [333, 148] on button "Continue" at bounding box center [332, 148] width 26 height 10
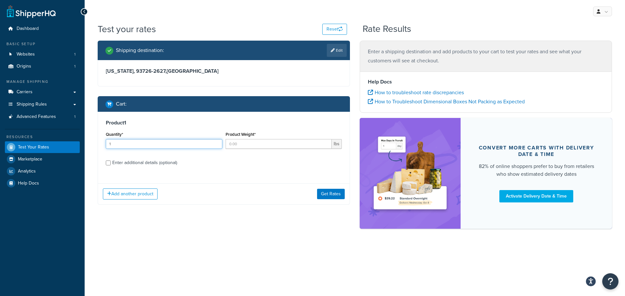
type input "1"
click at [216, 144] on input "1" at bounding box center [164, 144] width 116 height 10
click at [325, 143] on input "1" at bounding box center [278, 144] width 106 height 10
drag, startPoint x: 232, startPoint y: 146, endPoint x: 226, endPoint y: 146, distance: 6.5
click at [226, 146] on input "1" at bounding box center [278, 144] width 106 height 10
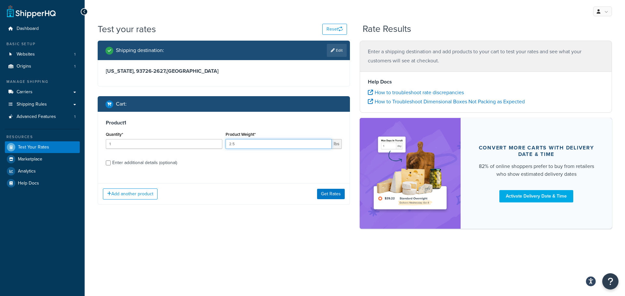
type input "2.5"
click at [109, 162] on input "Enter additional details (optional)" at bounding box center [108, 163] width 5 height 5
checkbox input "true"
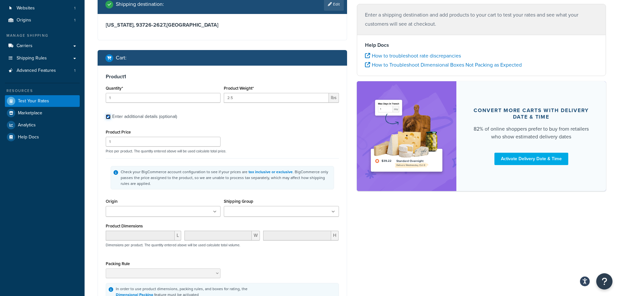
scroll to position [65, 0]
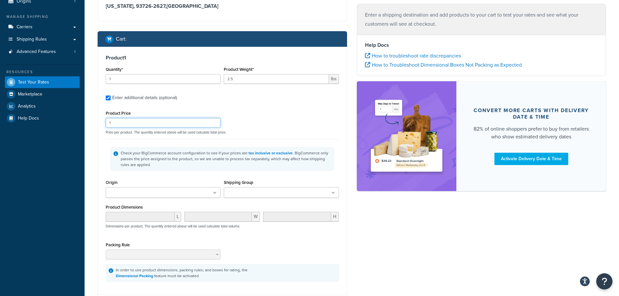
click at [157, 126] on input "1" at bounding box center [163, 123] width 115 height 10
type input "199"
click at [307, 120] on div "Product Price 199 Price per product. The quantity entered above will be used ca…" at bounding box center [222, 122] width 237 height 26
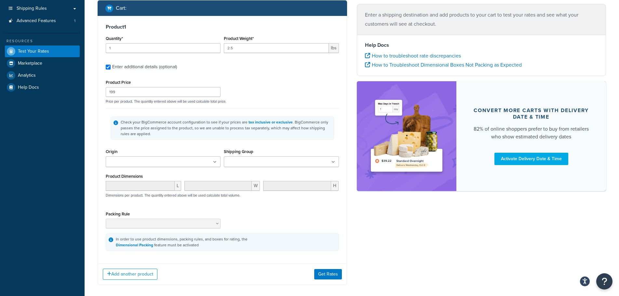
scroll to position [98, 0]
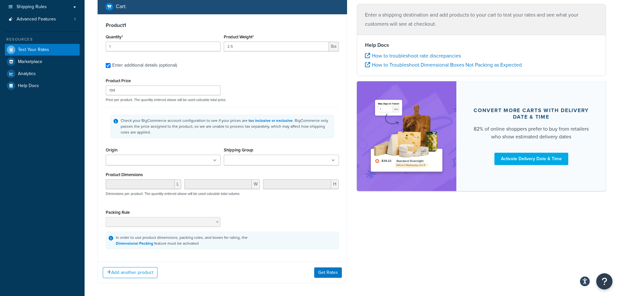
click at [216, 163] on icon at bounding box center [215, 161] width 4 height 4
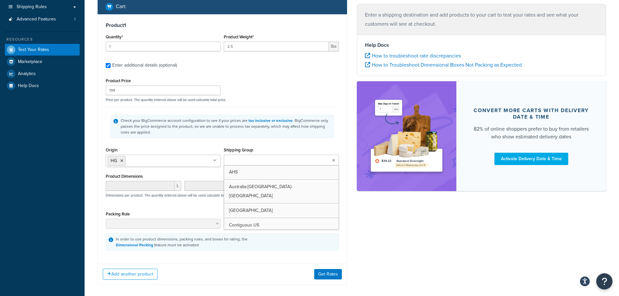
click at [265, 161] on input "Shipping Group" at bounding box center [255, 160] width 58 height 7
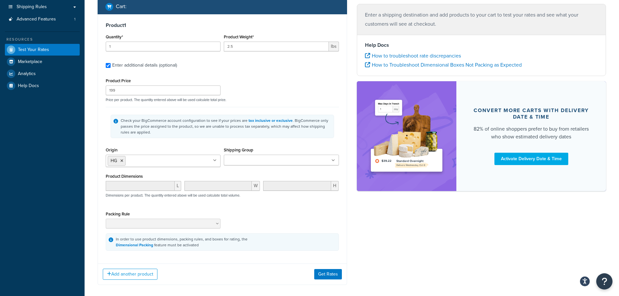
click at [280, 142] on div "Check your BigCommerce account configuration to see if your prices are tax incl…" at bounding box center [222, 126] width 233 height 39
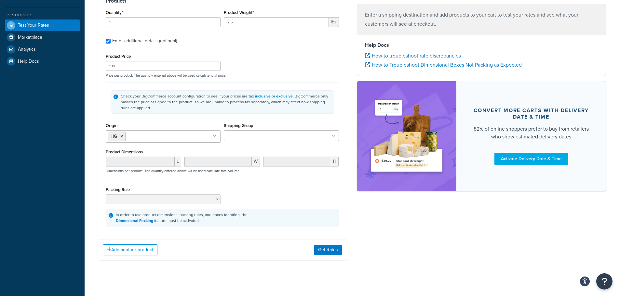
scroll to position [130, 0]
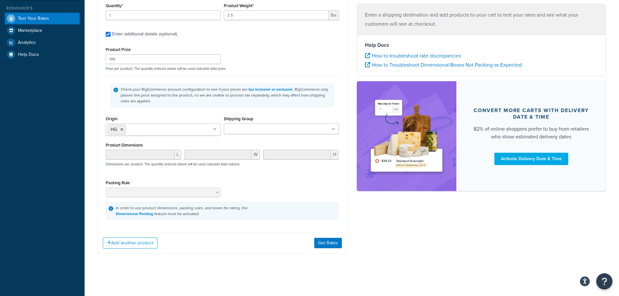
click at [333, 129] on icon at bounding box center [334, 130] width 4 height 4
click at [314, 115] on div "Shipping Group Contiguous US AHS Australia-NZ-Scandanavia Canada Free Internati…" at bounding box center [281, 125] width 115 height 21
drag, startPoint x: 133, startPoint y: 60, endPoint x: 97, endPoint y: 58, distance: 36.5
click at [97, 58] on div "Shipping destination : Edit California, 93726-2627 , United States Cart : Produ…" at bounding box center [222, 88] width 259 height 352
click at [283, 64] on div "Product Price Price per product. The quantity entered above will be used calcul…" at bounding box center [222, 58] width 237 height 26
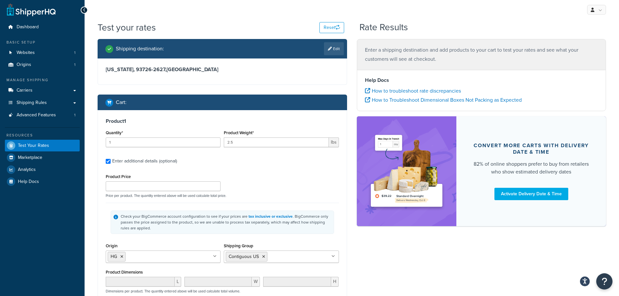
scroll to position [0, 0]
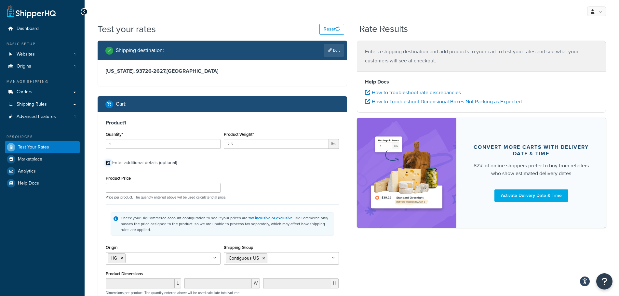
click at [109, 162] on input "Enter additional details (optional)" at bounding box center [108, 163] width 5 height 5
checkbox input "false"
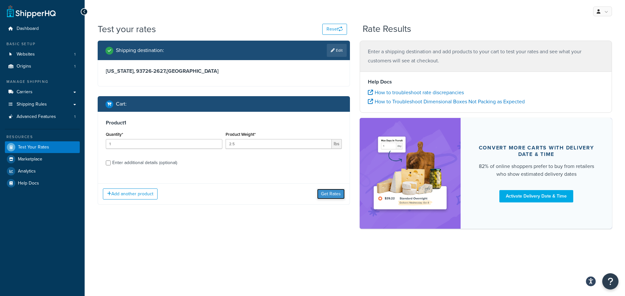
click at [331, 195] on button "Get Rates" at bounding box center [331, 194] width 28 height 10
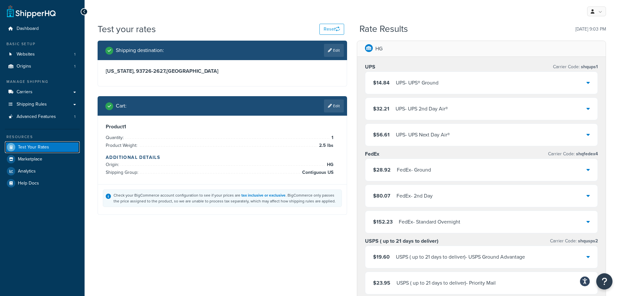
click at [33, 148] on span "Test Your Rates" at bounding box center [33, 148] width 31 height 6
click at [325, 29] on button "Reset" at bounding box center [332, 29] width 25 height 11
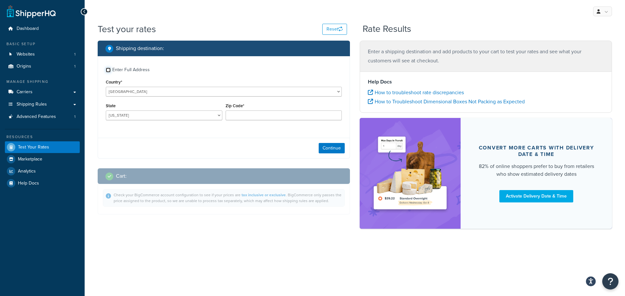
click at [108, 69] on input "Enter Full Address" at bounding box center [108, 70] width 5 height 5
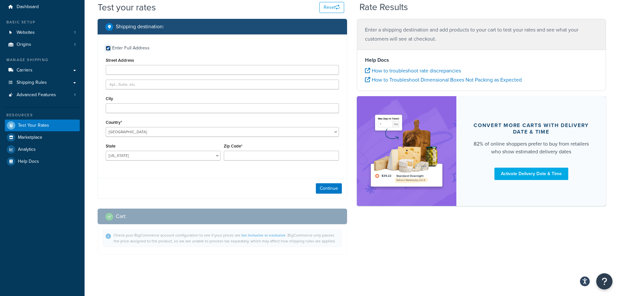
scroll to position [23, 0]
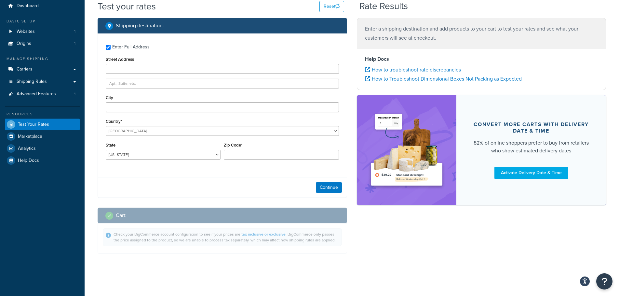
click at [244, 248] on div "Check your BigCommerce account configuration to see if your prices are tax incl…" at bounding box center [222, 239] width 249 height 30
click at [263, 235] on link "tax inclusive or exclusive" at bounding box center [263, 235] width 44 height 6
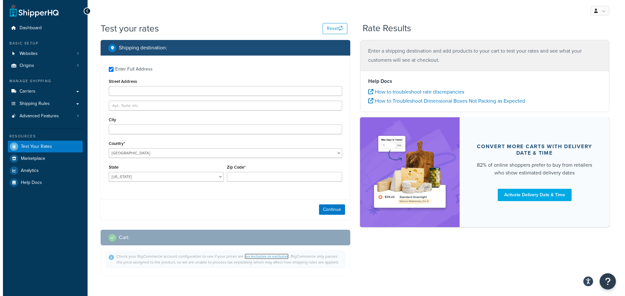
scroll to position [0, 0]
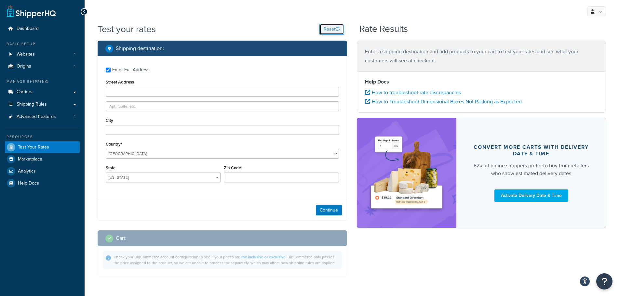
click at [328, 28] on button "Reset" at bounding box center [332, 29] width 25 height 11
checkbox input "false"
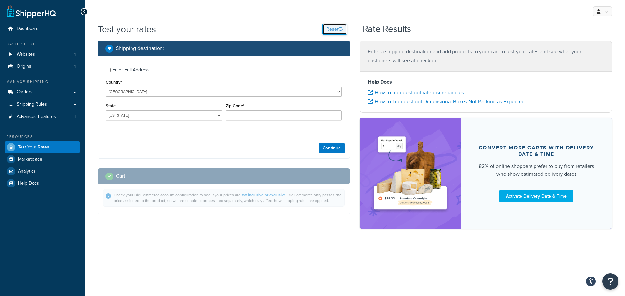
click at [335, 32] on button "Reset" at bounding box center [334, 29] width 25 height 11
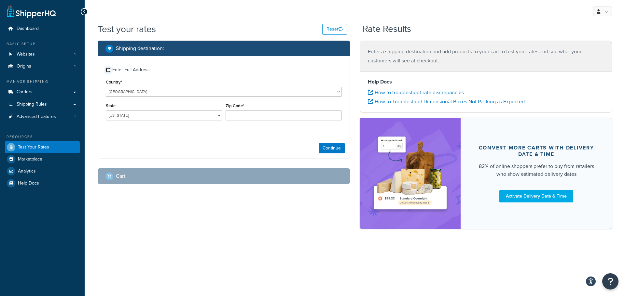
click at [108, 69] on input "Enter Full Address" at bounding box center [108, 70] width 5 height 5
checkbox input "true"
click at [334, 28] on button "Reset" at bounding box center [334, 29] width 25 height 11
click at [335, 31] on button "Reset" at bounding box center [334, 29] width 25 height 11
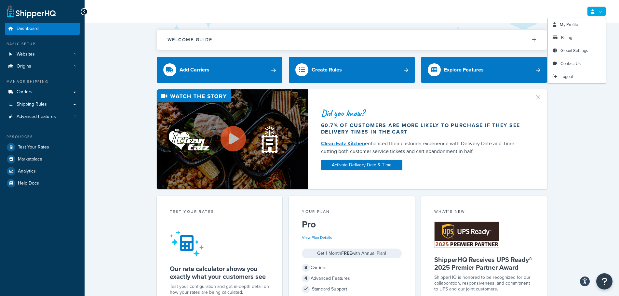
click at [600, 12] on link at bounding box center [596, 12] width 19 height 10
click at [568, 76] on span "Logout" at bounding box center [567, 77] width 13 height 6
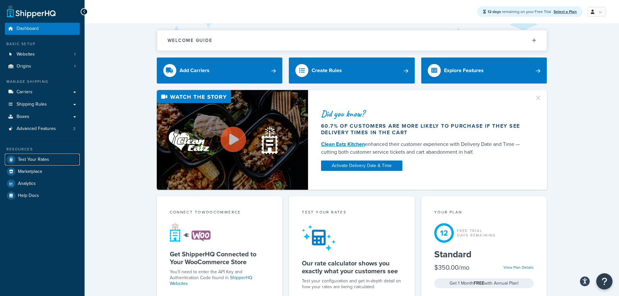
click at [41, 158] on span "Test Your Rates" at bounding box center [33, 160] width 31 height 6
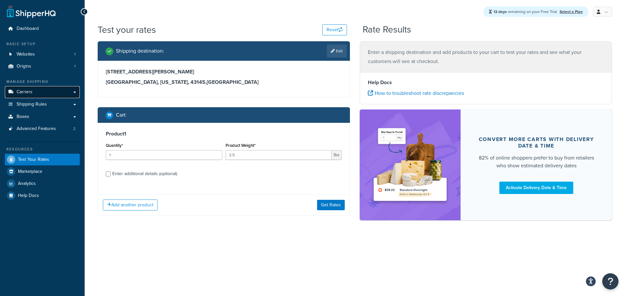
click at [37, 94] on link "Carriers" at bounding box center [42, 92] width 75 height 12
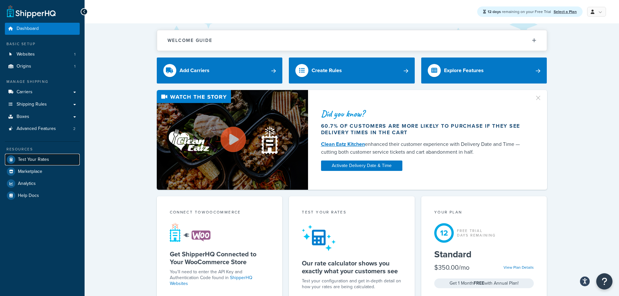
click at [34, 159] on span "Test Your Rates" at bounding box center [33, 160] width 31 height 6
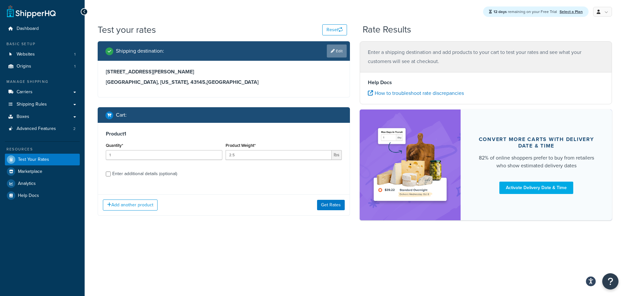
click at [338, 52] on link "Edit" at bounding box center [337, 51] width 20 height 13
select select "OH"
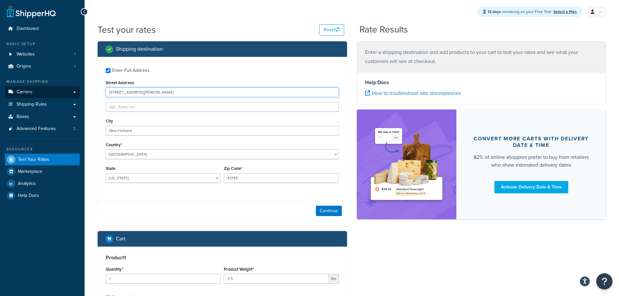
drag, startPoint x: 155, startPoint y: 90, endPoint x: 60, endPoint y: 88, distance: 94.7
click at [64, 87] on div "Dashboard Basic Setup Websites 1 Origins 1 Manage Shipping Carriers Carriers Al…" at bounding box center [309, 191] width 619 height 382
click at [134, 95] on input "Street Address" at bounding box center [222, 93] width 233 height 10
paste input "[STREET_ADDRESS]"
type input "[STREET_ADDRESS]"
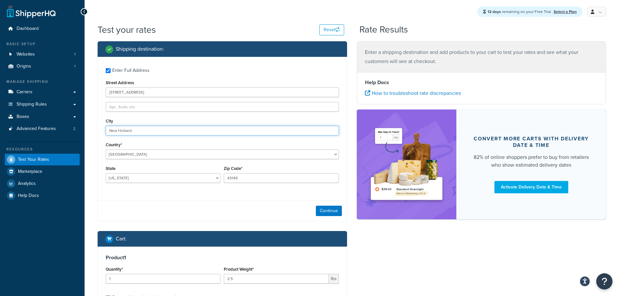
click at [134, 131] on input "New Holland" at bounding box center [222, 131] width 233 height 10
type input "N"
type input "[GEOGRAPHIC_DATA]"
select select "CA"
click at [245, 175] on input "43145" at bounding box center [281, 178] width 115 height 10
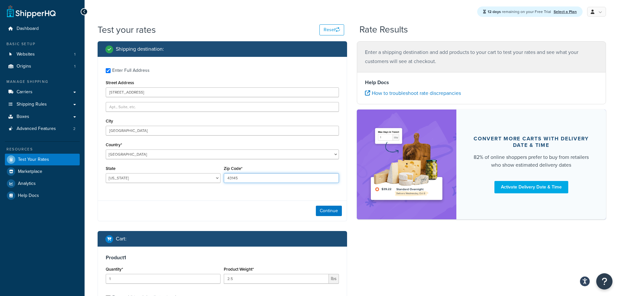
drag, startPoint x: 249, startPoint y: 178, endPoint x: 211, endPoint y: 180, distance: 38.4
click at [211, 180] on div "State Alabama Alaska American Samoa Arizona Arkansas Armed Forces Americas Arme…" at bounding box center [222, 176] width 237 height 24
paste input "93726-2627"
type input "93726-2627"
click at [328, 212] on button "Continue" at bounding box center [329, 211] width 26 height 10
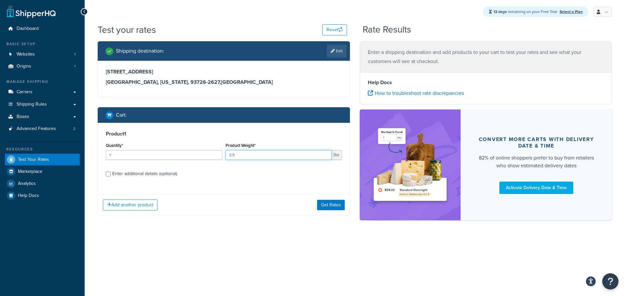
drag, startPoint x: 239, startPoint y: 157, endPoint x: 233, endPoint y: 157, distance: 6.5
click at [233, 157] on input "2.5" at bounding box center [278, 155] width 106 height 10
type input "2.7"
click at [246, 188] on div "Product 1 Quantity* 1 Product Weight* 2.7 lbs Enter additional details (optiona…" at bounding box center [224, 156] width 252 height 67
click at [107, 173] on input "Enter additional details (optional)" at bounding box center [108, 174] width 5 height 5
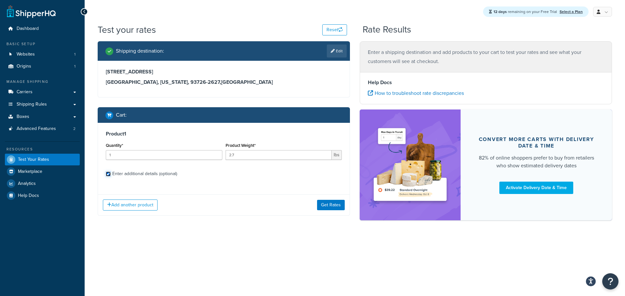
checkbox input "true"
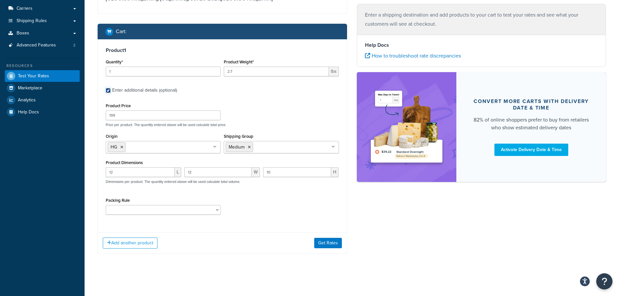
scroll to position [84, 0]
click at [249, 147] on icon at bounding box center [249, 147] width 3 height 4
click at [268, 126] on p "Price per product. The quantity entered above will be used calculate total pric…" at bounding box center [222, 125] width 237 height 5
click at [330, 241] on button "Get Rates" at bounding box center [328, 243] width 28 height 10
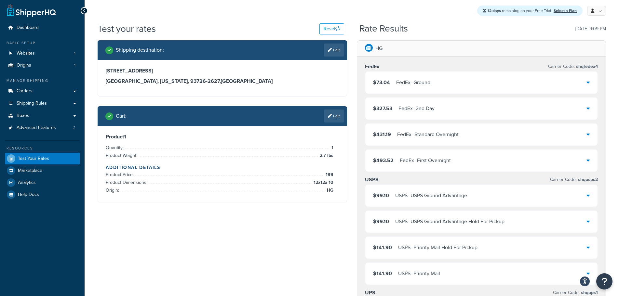
scroll to position [0, 0]
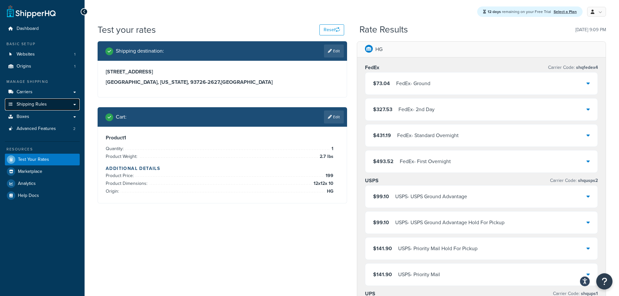
click at [44, 105] on span "Shipping Rules" at bounding box center [32, 105] width 30 height 6
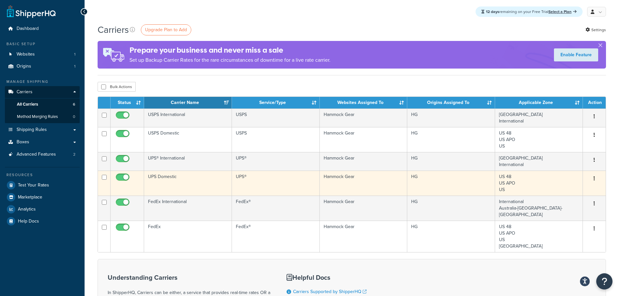
click at [594, 179] on icon "button" at bounding box center [594, 178] width 1 height 5
click at [557, 192] on link "Edit" at bounding box center [567, 191] width 51 height 13
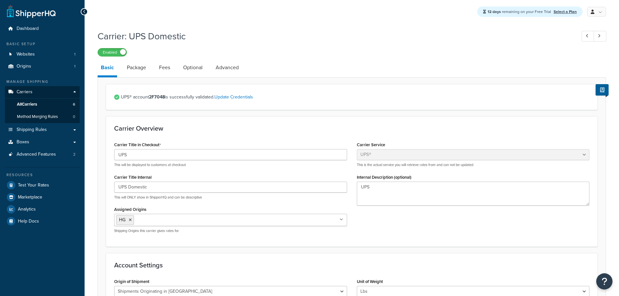
select select "ups"
select select "us"
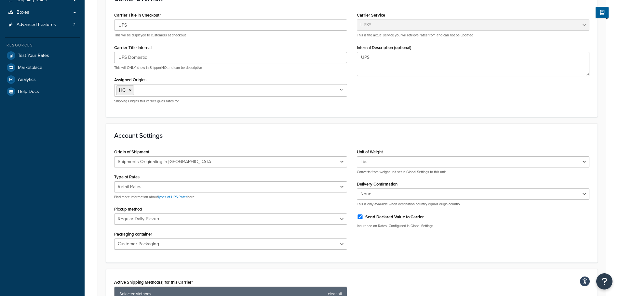
scroll to position [130, 0]
click at [341, 187] on select "Negotiated Rates (Rates Associated with Shipper Number) Daily Rates Retail Rate…" at bounding box center [230, 186] width 233 height 11
select select "00"
click at [114, 182] on select "Negotiated Rates (Rates Associated with Shipper Number) Daily Rates Retail Rate…" at bounding box center [230, 186] width 233 height 11
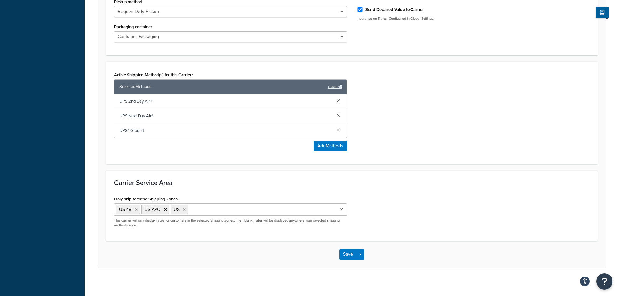
scroll to position [343, 0]
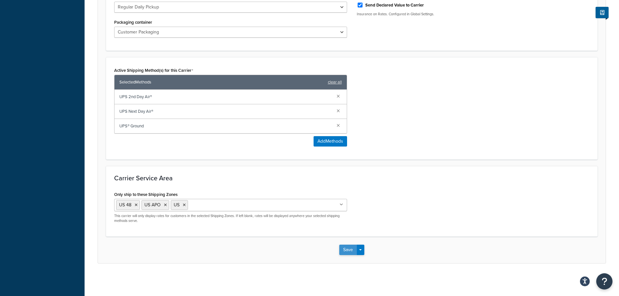
click at [346, 249] on button "Save" at bounding box center [348, 250] width 18 height 10
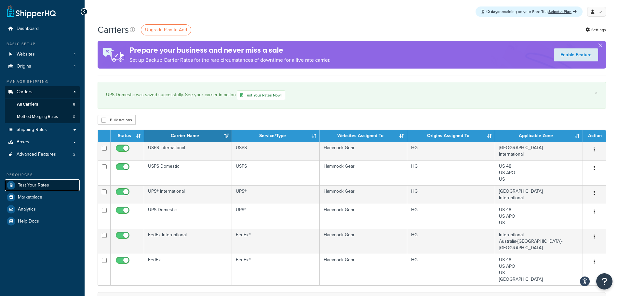
click at [37, 183] on span "Test Your Rates" at bounding box center [33, 186] width 31 height 6
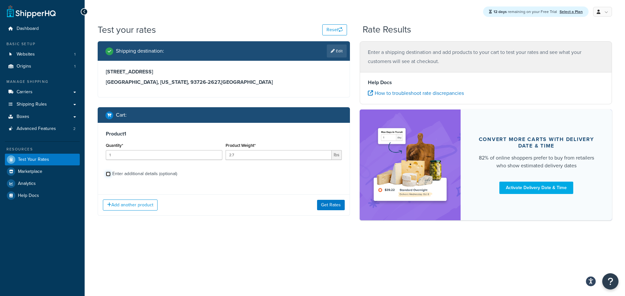
click at [108, 174] on input "Enter additional details (optional)" at bounding box center [108, 174] width 5 height 5
checkbox input "true"
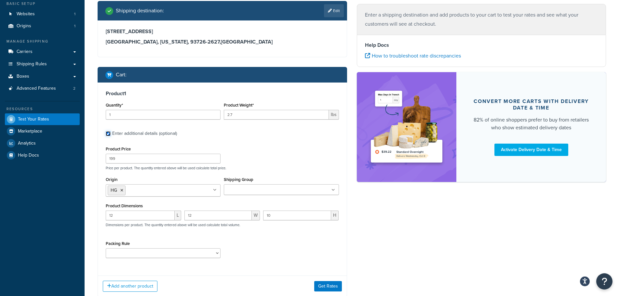
scroll to position [65, 0]
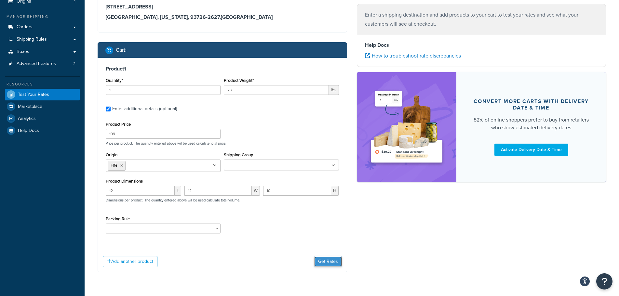
click at [326, 262] on button "Get Rates" at bounding box center [328, 262] width 28 height 10
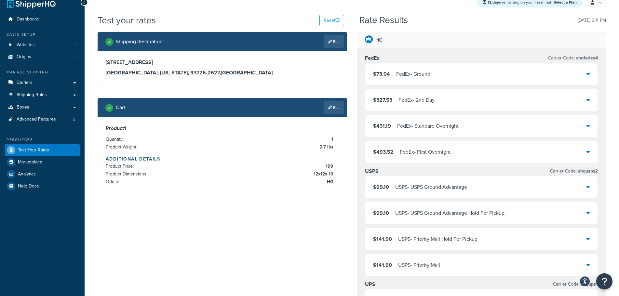
scroll to position [0, 0]
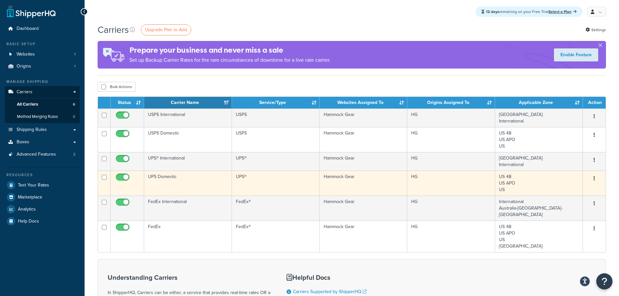
click at [594, 179] on icon "button" at bounding box center [594, 178] width 1 height 5
click at [559, 192] on link "Edit" at bounding box center [567, 191] width 51 height 13
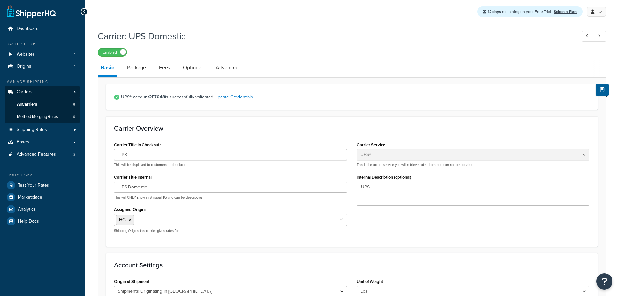
select select "ups"
select select "us"
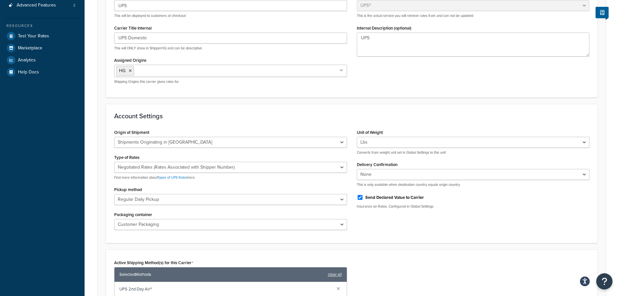
scroll to position [163, 0]
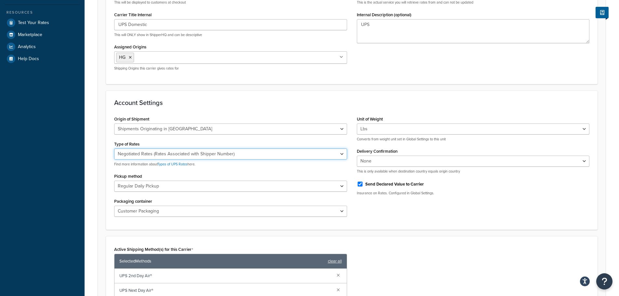
click at [342, 155] on select "Negotiated Rates (Rates Associated with Shipper Number) Daily Rates Retail Rate…" at bounding box center [230, 154] width 233 height 11
select select "53"
click at [114, 149] on select "Negotiated Rates (Rates Associated with Shipper Number) Daily Rates Retail Rate…" at bounding box center [230, 154] width 233 height 11
click at [344, 186] on select "Regular Daily Pickup Customer Counter One Time Pickup On Call Air Letter Center…" at bounding box center [230, 186] width 233 height 11
click at [400, 220] on div "Origin of Shipment [GEOGRAPHIC_DATA] Domestic Shipments Shipments Originating i…" at bounding box center [351, 168] width 485 height 107
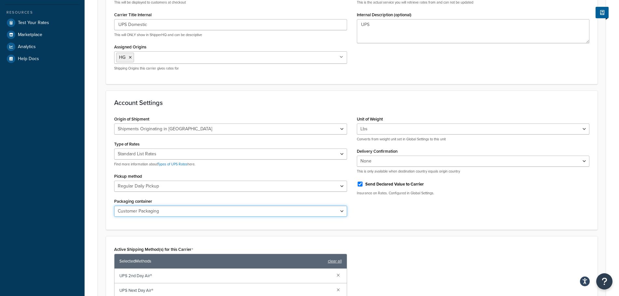
click at [343, 212] on select "Customer Packaging UPS Letter Envelope Customer Supplied Package UPS Tube UPS P…" at bounding box center [230, 211] width 233 height 11
click at [407, 222] on div "Origin of Shipment [GEOGRAPHIC_DATA] Domestic Shipments Shipments Originating i…" at bounding box center [351, 168] width 485 height 107
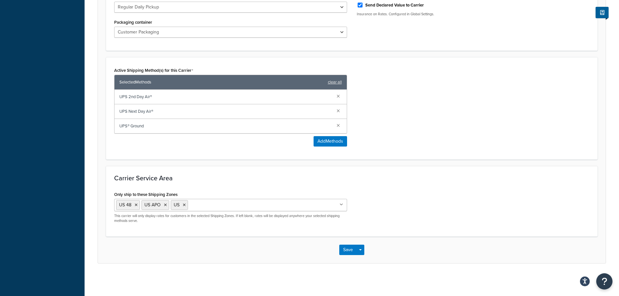
scroll to position [343, 0]
click at [346, 252] on button "Save" at bounding box center [348, 250] width 18 height 10
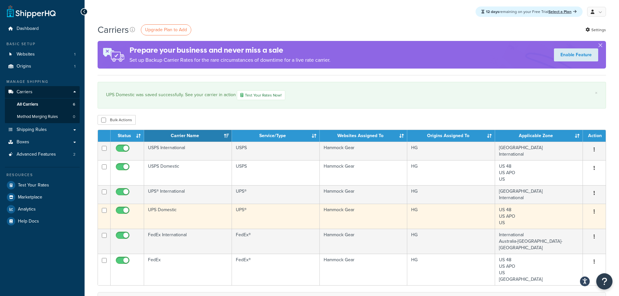
click at [595, 212] on button "button" at bounding box center [594, 212] width 9 height 10
click at [561, 225] on link "Edit" at bounding box center [567, 225] width 51 height 13
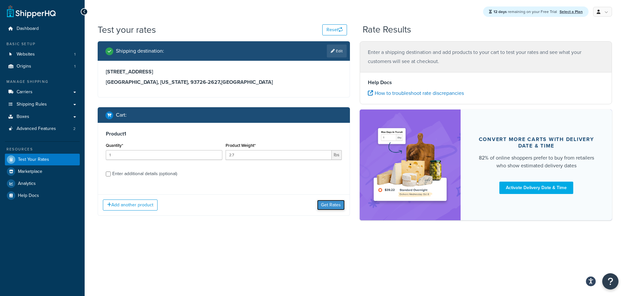
click at [328, 206] on button "Get Rates" at bounding box center [331, 205] width 28 height 10
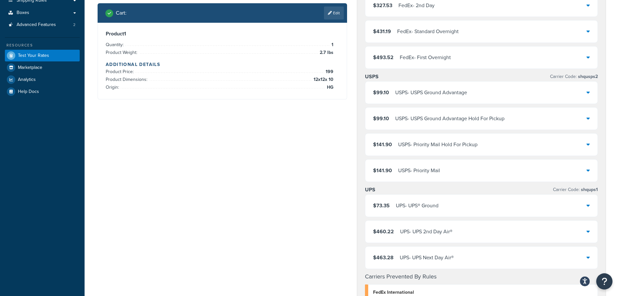
scroll to position [98, 0]
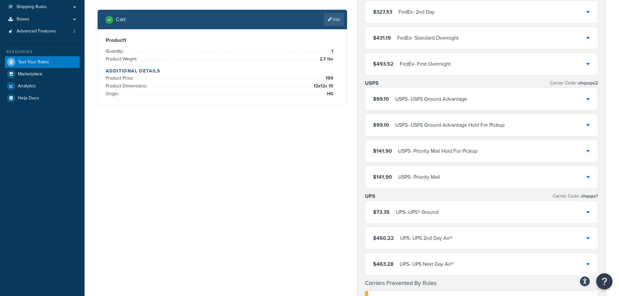
click at [590, 213] on icon at bounding box center [588, 212] width 3 height 5
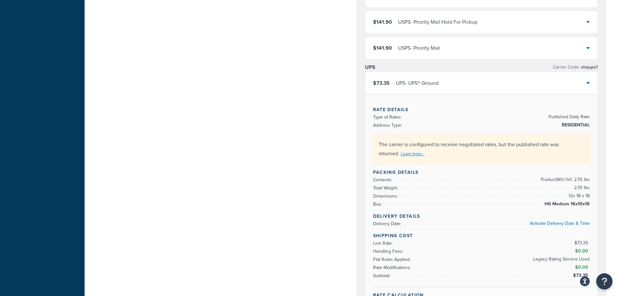
scroll to position [228, 0]
click at [414, 155] on link "Learn more..." at bounding box center [413, 153] width 24 height 6
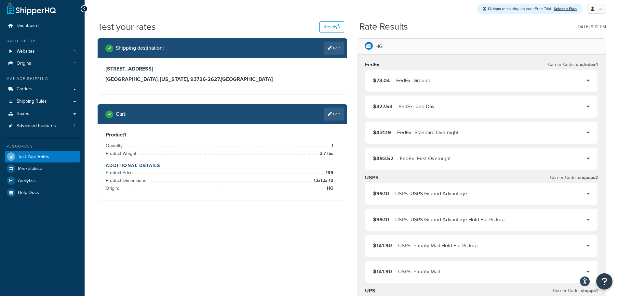
scroll to position [0, 0]
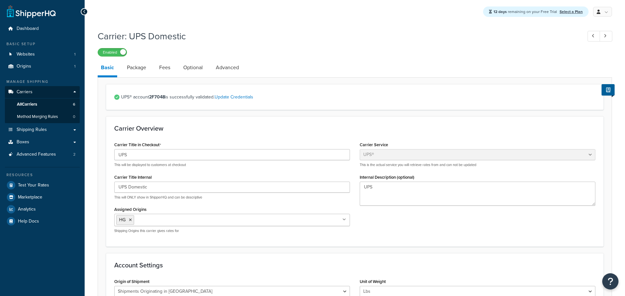
select select "ups"
select select "us"
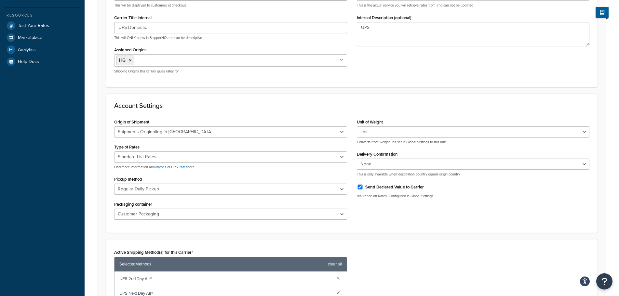
scroll to position [163, 0]
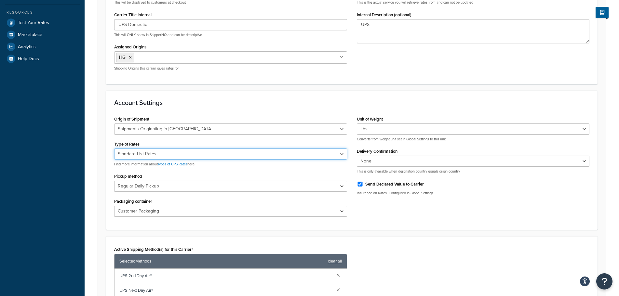
click at [343, 155] on select "Negotiated Rates (Rates Associated with Shipper Number) Daily Rates Retail Rate…" at bounding box center [230, 154] width 233 height 11
select select "01"
click at [114, 149] on select "Negotiated Rates (Rates Associated with Shipper Number) Daily Rates Retail Rate…" at bounding box center [230, 154] width 233 height 11
click at [181, 164] on link "Types of UPS Rates" at bounding box center [172, 164] width 30 height 5
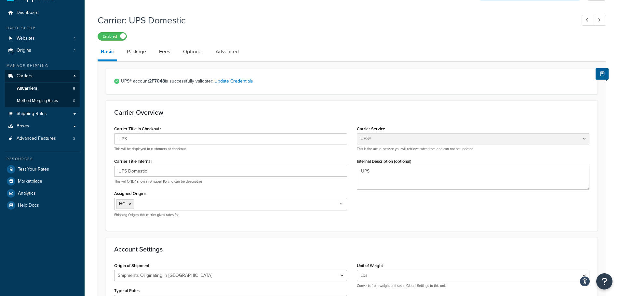
scroll to position [0, 0]
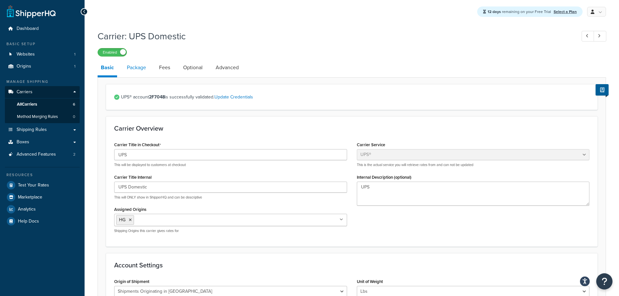
click at [136, 70] on link "Package" at bounding box center [137, 68] width 26 height 16
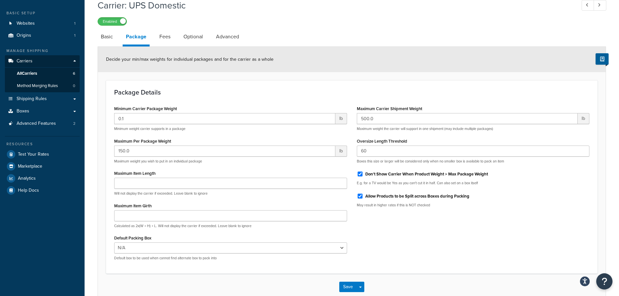
scroll to position [33, 0]
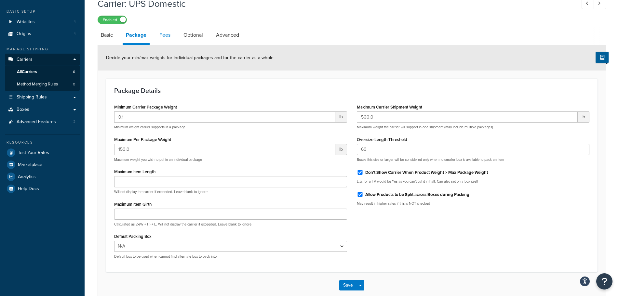
click at [165, 34] on link "Fees" at bounding box center [165, 35] width 18 height 16
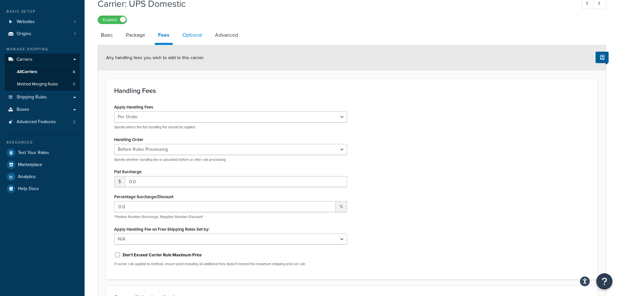
click at [195, 38] on link "Optional" at bounding box center [192, 35] width 26 height 16
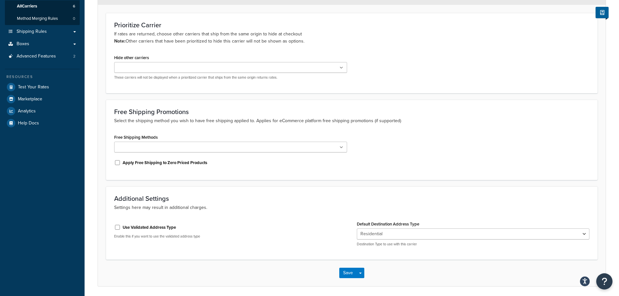
scroll to position [122, 0]
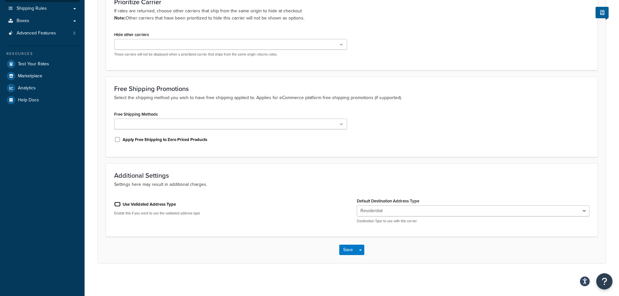
click at [118, 205] on input "Use Validated Address Type" at bounding box center [117, 204] width 7 height 5
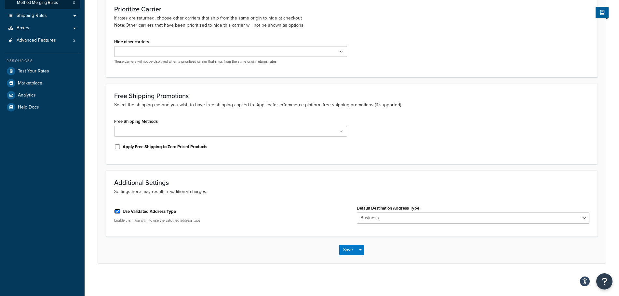
scroll to position [115, 0]
click at [116, 211] on input "Use Validated Address Type" at bounding box center [117, 211] width 7 height 5
checkbox input "false"
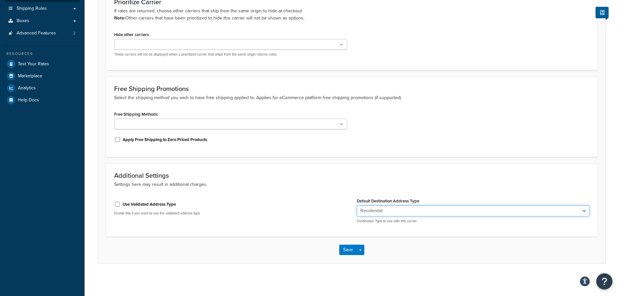
click at [584, 212] on select "Residential Business" at bounding box center [473, 211] width 233 height 11
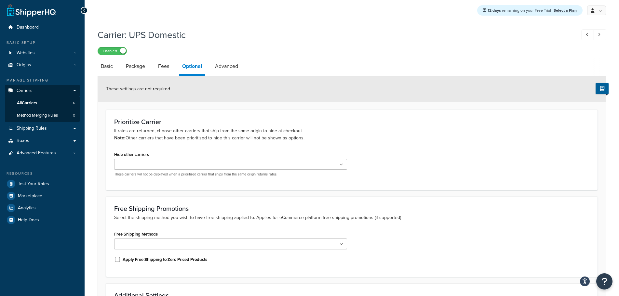
scroll to position [0, 0]
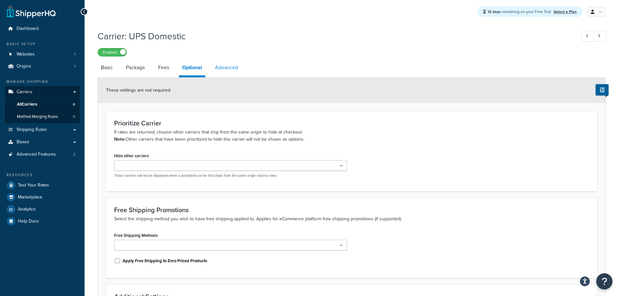
click at [223, 68] on link "Advanced" at bounding box center [227, 68] width 30 height 16
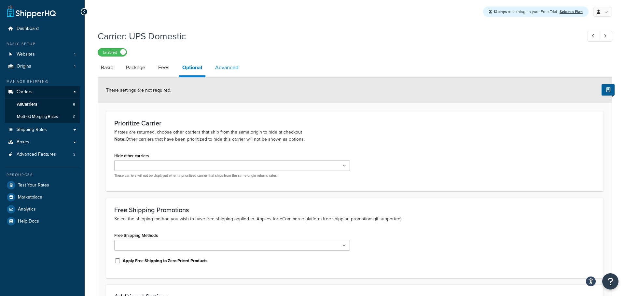
select select "false"
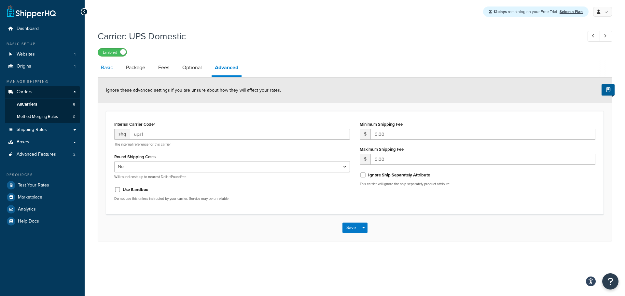
click at [106, 70] on link "Basic" at bounding box center [107, 68] width 19 height 16
select select "ups"
select select "us"
select select "01"
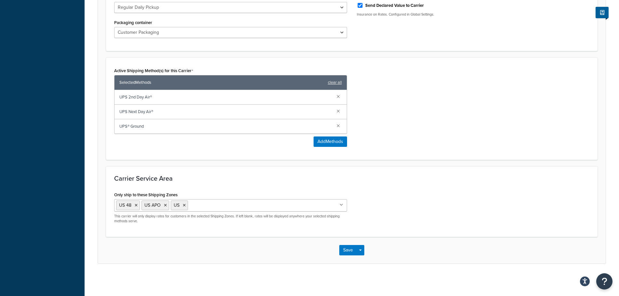
scroll to position [343, 0]
click at [351, 251] on button "Save" at bounding box center [348, 250] width 18 height 10
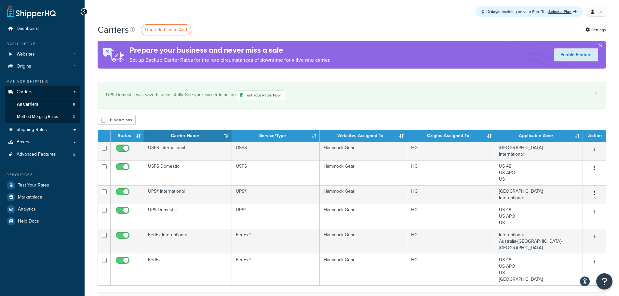
click at [601, 46] on button "button" at bounding box center [601, 47] width 2 height 2
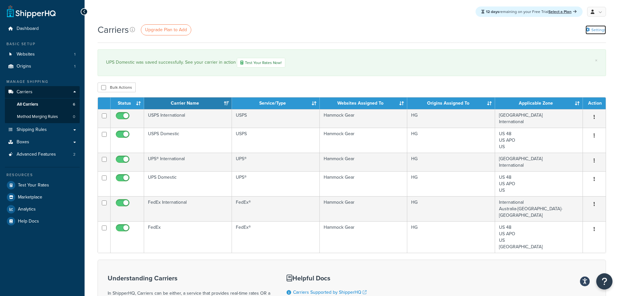
click at [599, 29] on link "Settings" at bounding box center [596, 29] width 20 height 9
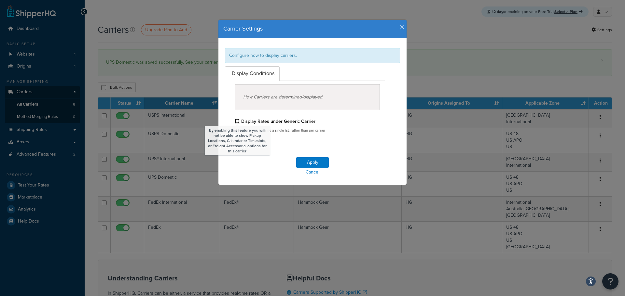
click at [235, 123] on input "By enabling this feature you will not be able to show Pickup Locations, Calenda…" at bounding box center [237, 121] width 5 height 5
checkbox input "true"
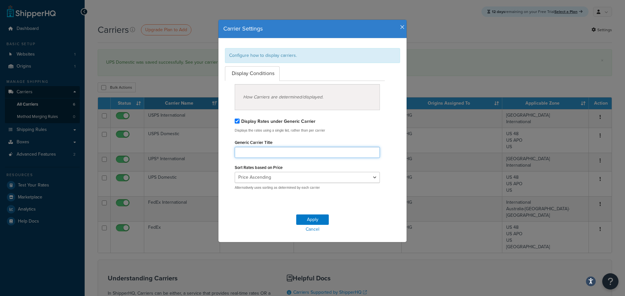
click at [264, 153] on input "Generic Carrier Title" at bounding box center [307, 152] width 145 height 11
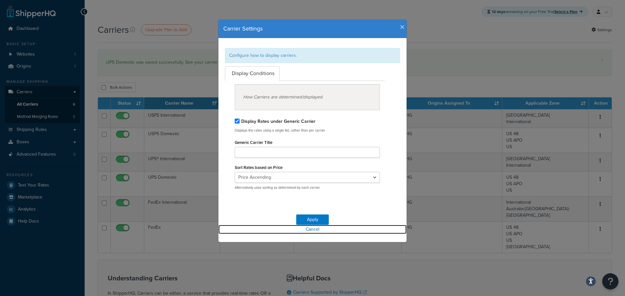
click at [312, 231] on link "Cancel" at bounding box center [312, 229] width 188 height 9
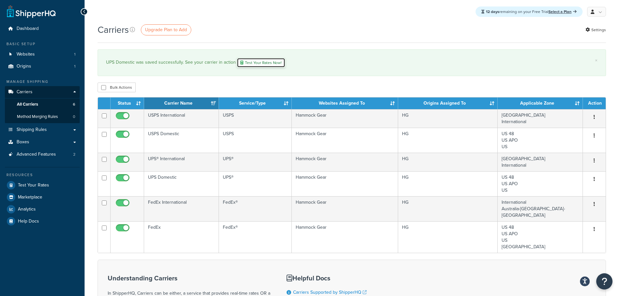
click at [260, 63] on link "Test Your Rates Now!" at bounding box center [261, 63] width 48 height 10
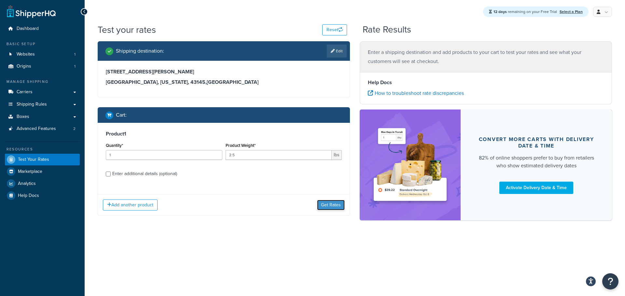
click at [333, 204] on button "Get Rates" at bounding box center [331, 205] width 28 height 10
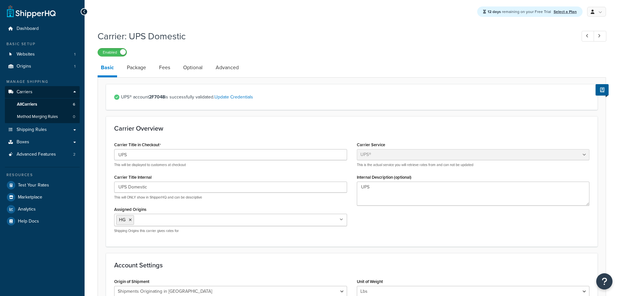
select select "ups"
select select "us"
select select "53"
click at [244, 97] on link "Update Credentials" at bounding box center [233, 97] width 39 height 7
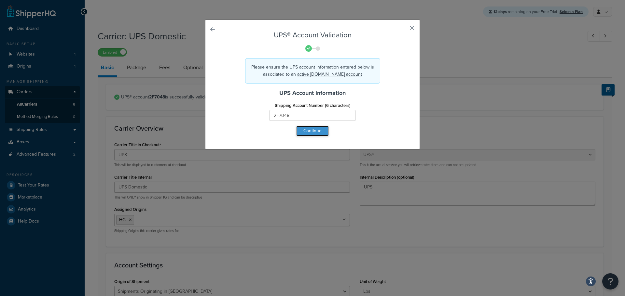
click at [312, 130] on button "Continue" at bounding box center [312, 131] width 33 height 10
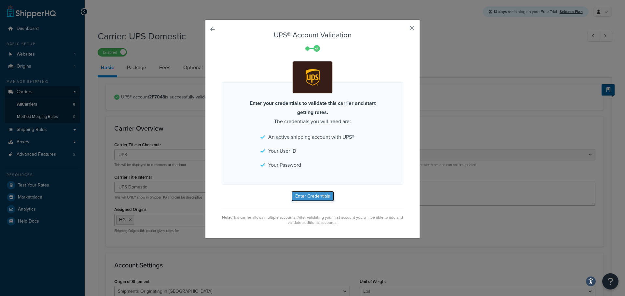
click at [314, 196] on button "Enter Credentials" at bounding box center [312, 196] width 43 height 10
click at [403, 30] on button "button" at bounding box center [403, 31] width 2 height 2
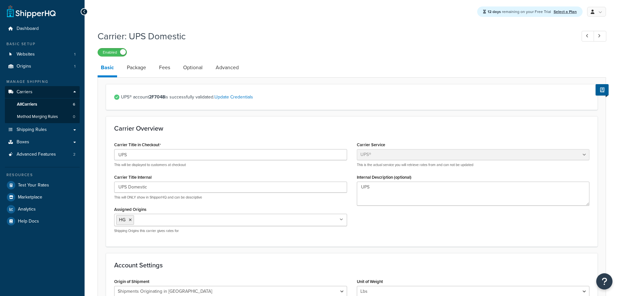
select select "ups"
select select "us"
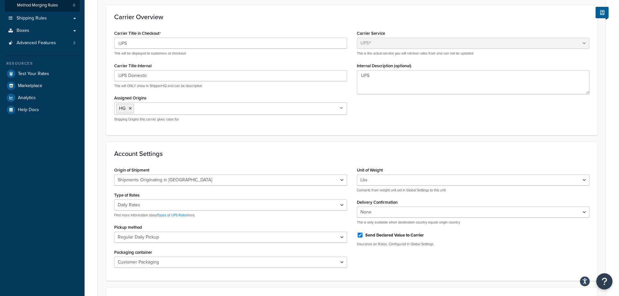
scroll to position [130, 0]
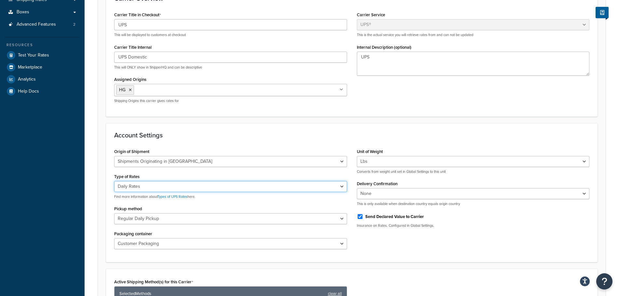
click at [343, 188] on select "Negotiated Rates (Rates Associated with Shipper Number) Daily Rates Retail Rate…" at bounding box center [230, 186] width 233 height 11
select select "00"
click at [114, 182] on select "Negotiated Rates (Rates Associated with Shipper Number) Daily Rates Retail Rate…" at bounding box center [230, 186] width 233 height 11
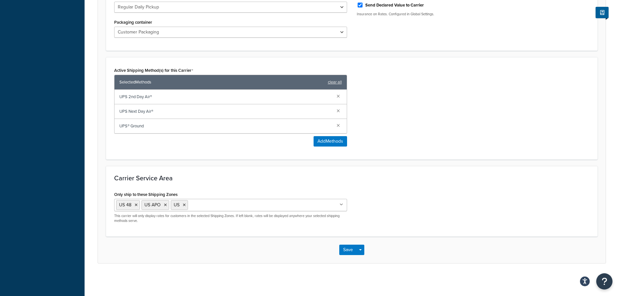
scroll to position [343, 0]
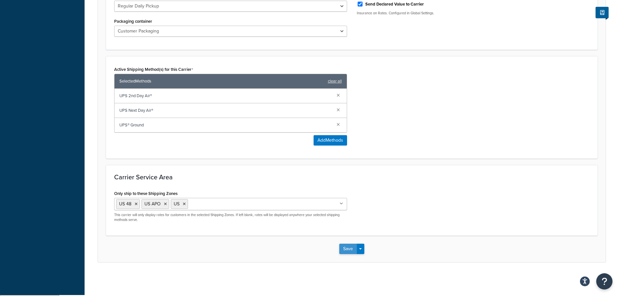
click at [347, 249] on button "Save" at bounding box center [348, 249] width 18 height 10
